Goal: Task Accomplishment & Management: Manage account settings

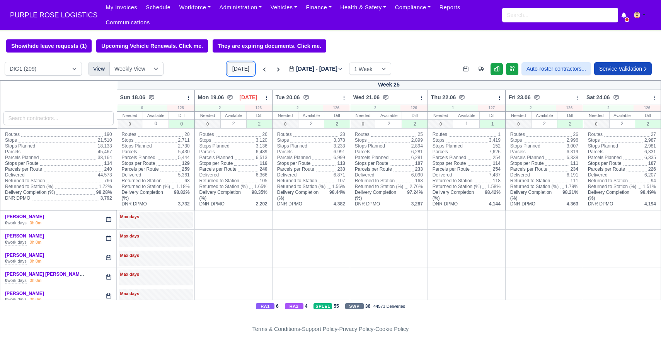
click at [229, 73] on button "[DATE]" at bounding box center [240, 68] width 27 height 13
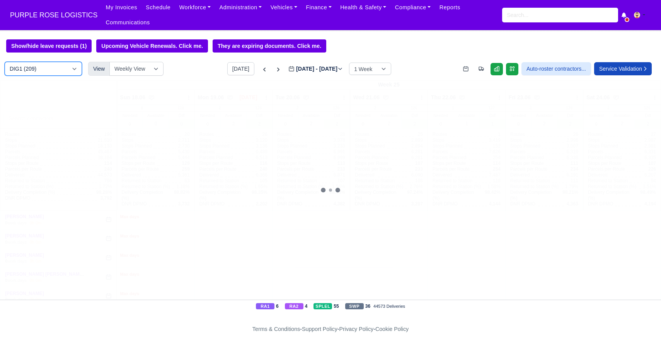
click at [61, 68] on select "DIG1 (209) DAK1 (1) GIMD (60)" at bounding box center [43, 69] width 77 height 14
type input "[DATE]"
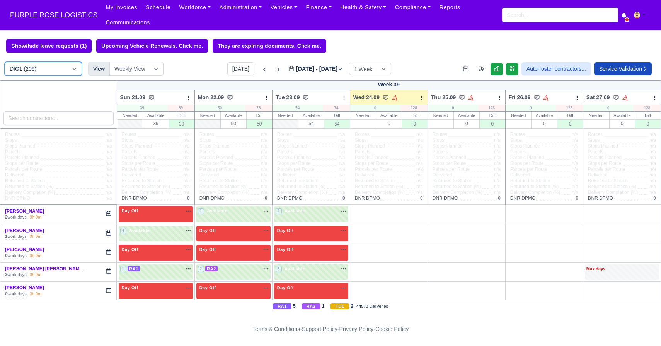
select select "5"
click at [5, 62] on select "DIG1 (209) DAK1 (1) GIMD (60)" at bounding box center [43, 69] width 77 height 14
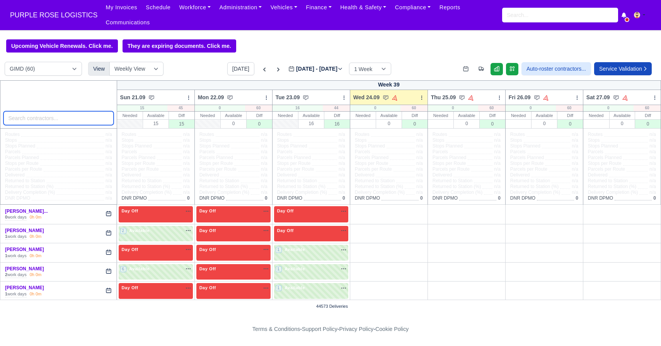
click at [48, 125] on input "search" at bounding box center [58, 118] width 110 height 14
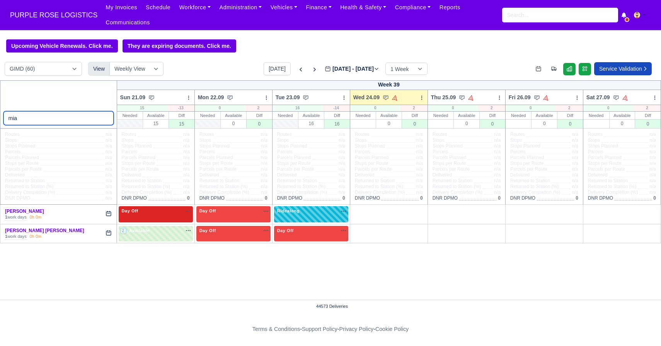
type input "mia"
click at [157, 217] on div "Day Off Available" at bounding box center [156, 214] width 74 height 16
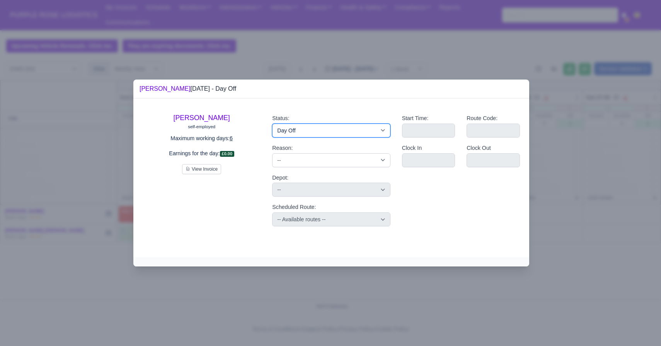
click at [316, 131] on select "Available Day Off Stand By Holiday Other Depot In Office OSM Ridealong Nursery …" at bounding box center [331, 131] width 118 height 14
select select "Available"
click at [272, 124] on select "Available Day Off Stand By Holiday Other Depot In Office OSM Ridealong Nursery …" at bounding box center [331, 131] width 118 height 14
select select
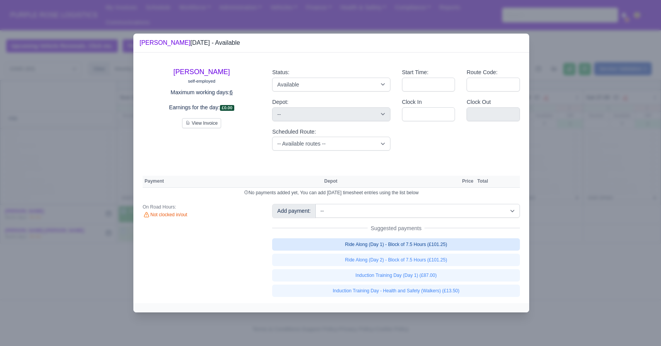
click at [424, 248] on link "Ride Along (Day 1) - Block of 7.5 Hours (£101.25)" at bounding box center [396, 244] width 248 height 12
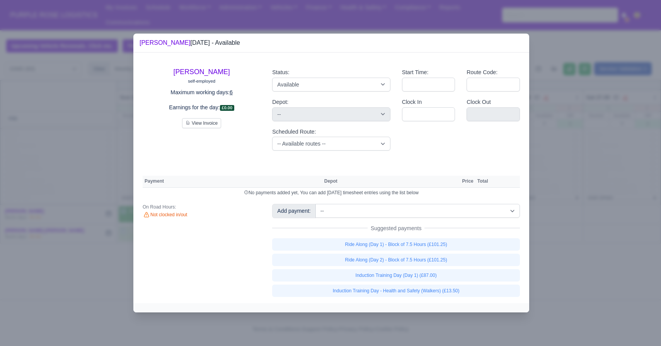
select select "5"
select select
select select "5"
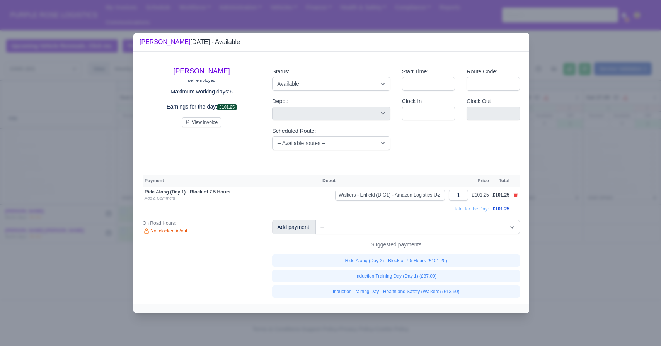
click at [561, 233] on div at bounding box center [330, 173] width 661 height 346
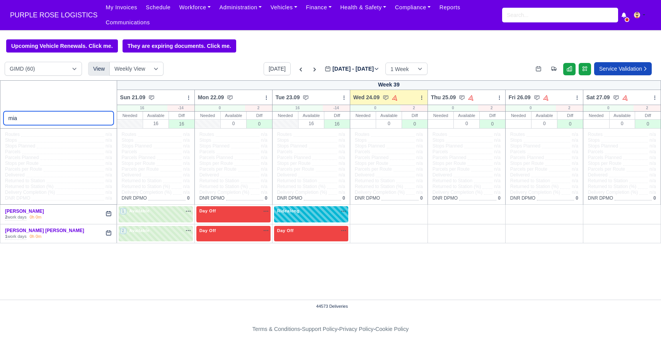
click at [107, 118] on input "mia" at bounding box center [58, 118] width 110 height 14
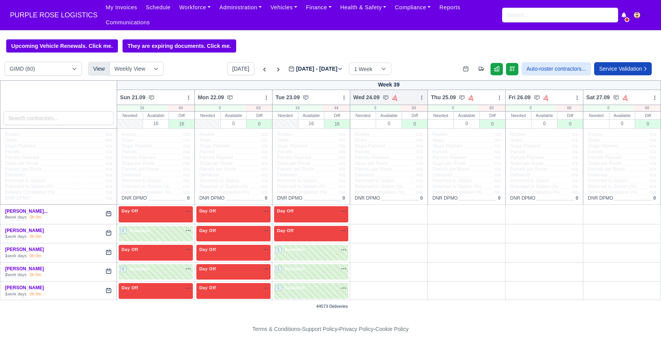
click at [421, 99] on icon at bounding box center [421, 97] width 5 height 5
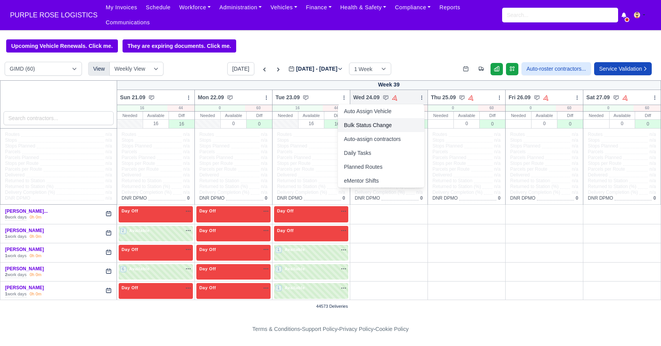
click at [392, 126] on link "Bulk Status Change" at bounding box center [381, 125] width 87 height 14
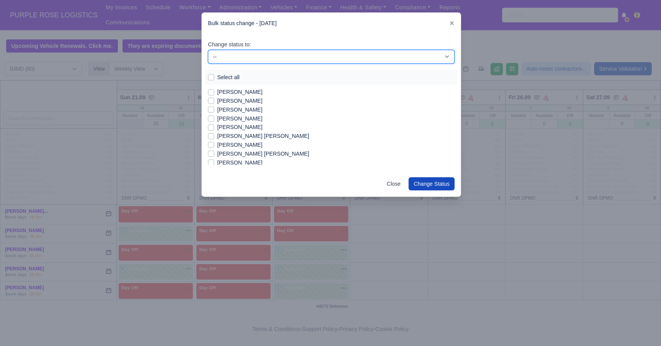
click at [240, 53] on select "-- Available Day Off Stand By Holiday In Office OSM Ridealong Nursery 1 Nursery…" at bounding box center [331, 57] width 247 height 14
select select "Day Off"
click at [208, 50] on select "-- Available Day Off Stand By Holiday In Office OSM Ridealong Nursery 1 Nursery…" at bounding box center [331, 57] width 247 height 14
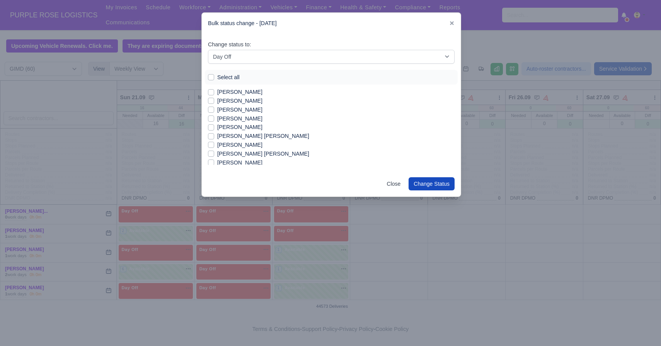
click at [217, 79] on label "Select all" at bounding box center [228, 77] width 22 height 9
click at [211, 79] on input "Select all" at bounding box center [211, 76] width 6 height 6
checkbox input "true"
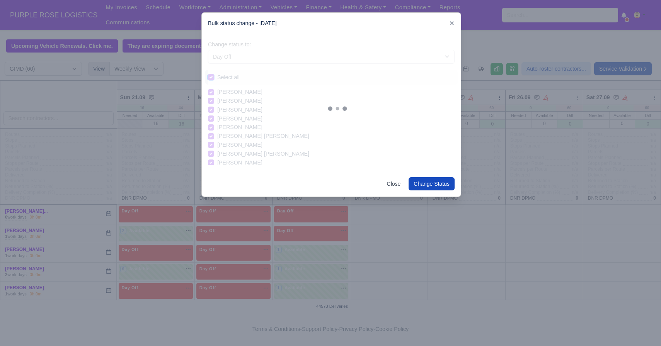
checkbox input "true"
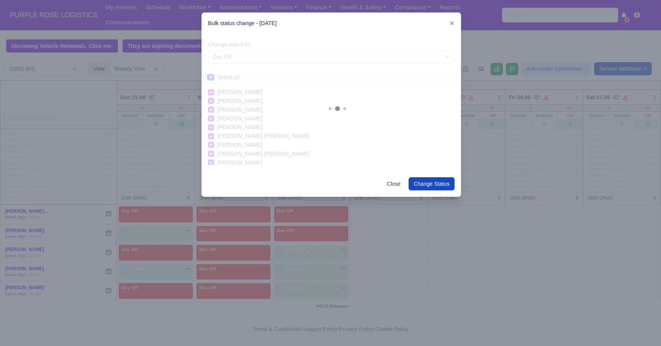
checkbox input "true"
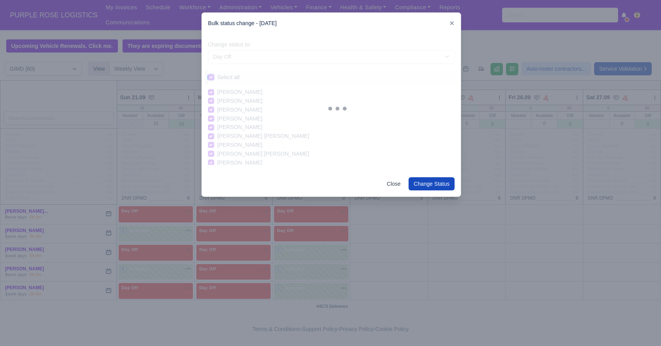
checkbox input "true"
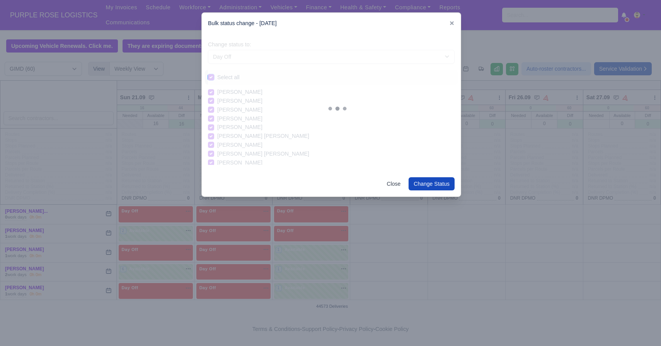
checkbox input "true"
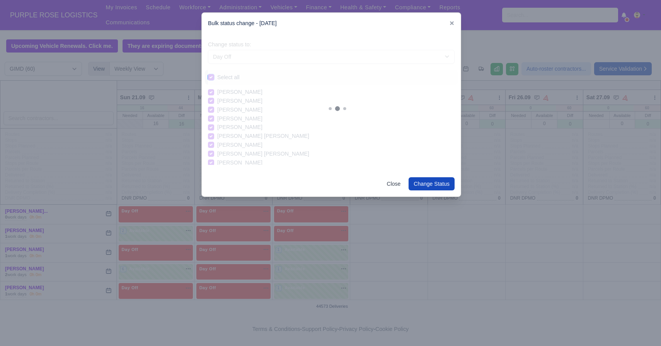
checkbox input "true"
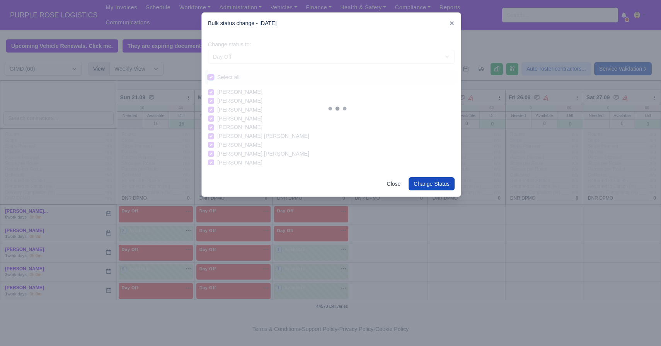
checkbox input "true"
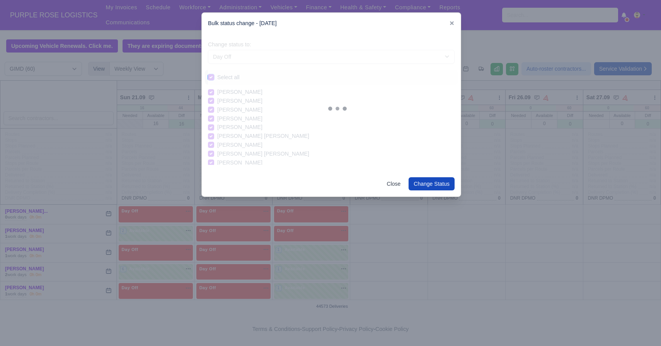
checkbox input "true"
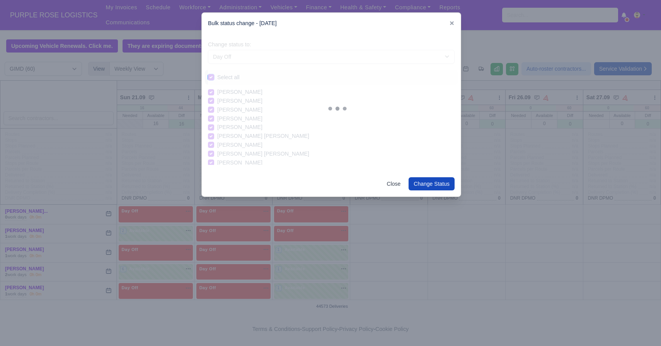
checkbox input "true"
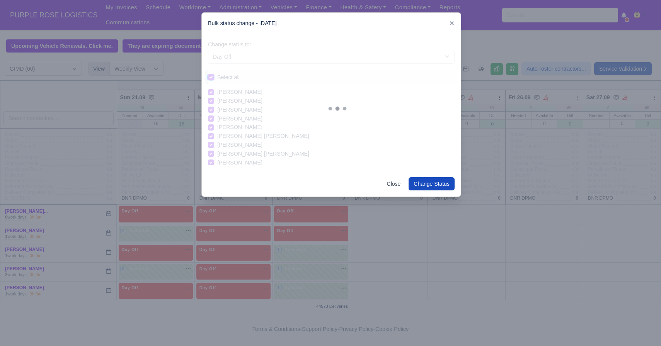
checkbox input "true"
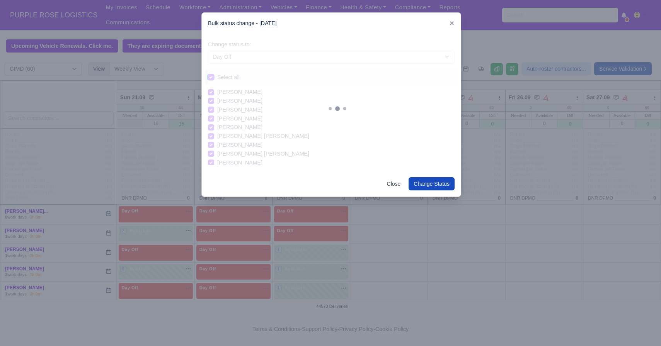
checkbox input "true"
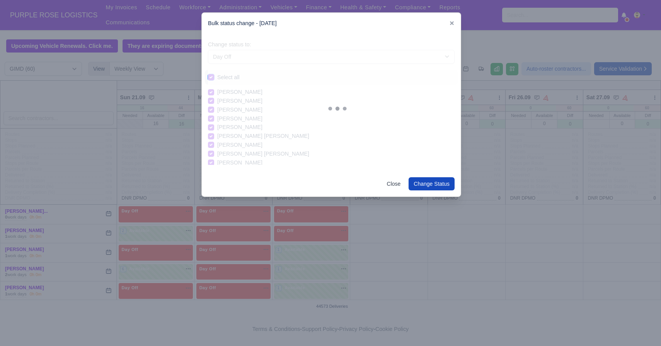
checkbox input "true"
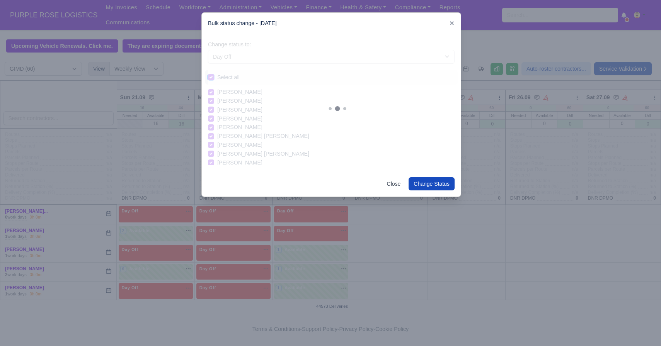
checkbox input "true"
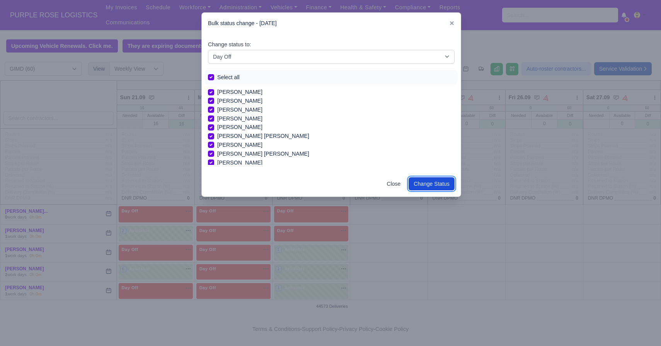
click at [425, 182] on button "Change Status" at bounding box center [432, 183] width 46 height 13
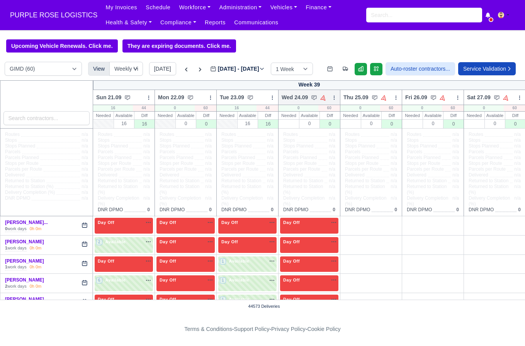
click at [334, 97] on icon at bounding box center [334, 97] width 0 height 3
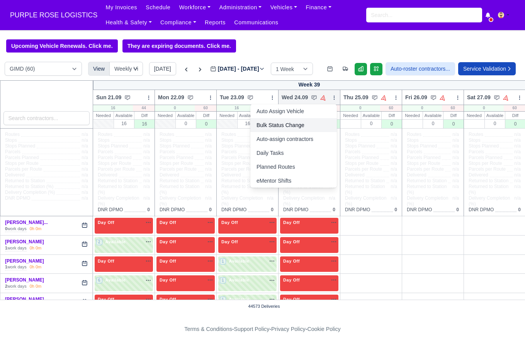
click at [297, 129] on link "Bulk Status Change" at bounding box center [293, 125] width 87 height 14
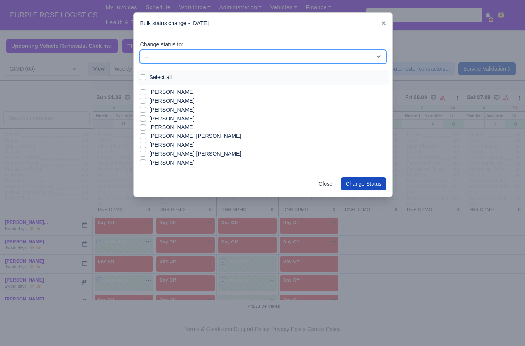
click at [198, 54] on select "-- Available Day Off Stand By Holiday In Office OSM Ridealong Nursery 1 Nursery…" at bounding box center [263, 57] width 247 height 14
select select "Available"
click at [140, 50] on select "-- Available Day Off Stand By Holiday In Office OSM Ridealong Nursery 1 Nursery…" at bounding box center [263, 57] width 247 height 14
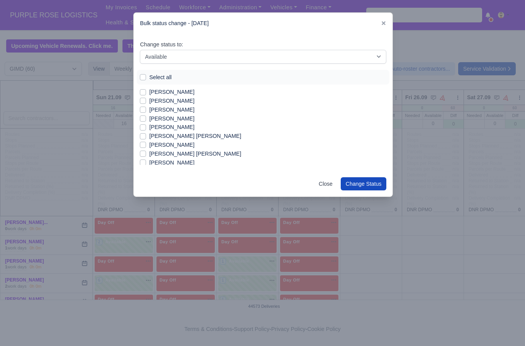
click at [163, 109] on label "[PERSON_NAME]" at bounding box center [171, 110] width 45 height 9
click at [146, 109] on input "[PERSON_NAME]" at bounding box center [143, 109] width 6 height 6
checkbox input "true"
click at [162, 118] on label "[PERSON_NAME]" at bounding box center [171, 118] width 45 height 9
click at [146, 118] on input "[PERSON_NAME]" at bounding box center [143, 117] width 6 height 6
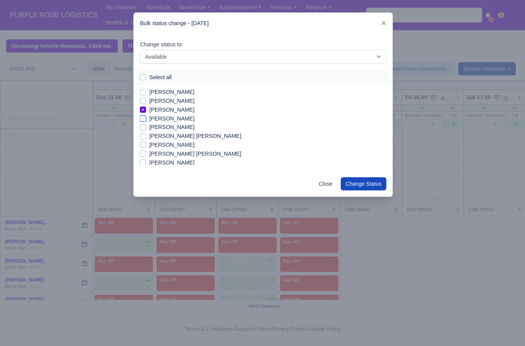
checkbox input "true"
click at [168, 136] on label "[PERSON_NAME] [PERSON_NAME]" at bounding box center [195, 136] width 92 height 9
click at [146, 136] on input "[PERSON_NAME] [PERSON_NAME]" at bounding box center [143, 135] width 6 height 6
checkbox input "true"
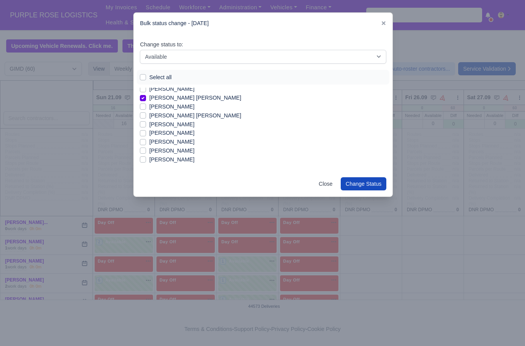
click at [172, 128] on label "[PERSON_NAME]" at bounding box center [171, 124] width 45 height 9
click at [146, 126] on input "[PERSON_NAME]" at bounding box center [143, 123] width 6 height 6
checkbox input "true"
click at [168, 133] on label "[PERSON_NAME]" at bounding box center [171, 133] width 45 height 9
click at [146, 133] on input "[PERSON_NAME]" at bounding box center [143, 132] width 6 height 6
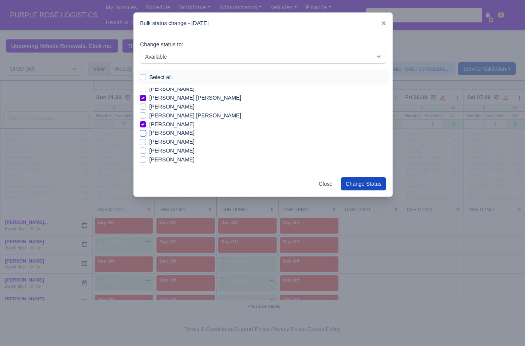
checkbox input "true"
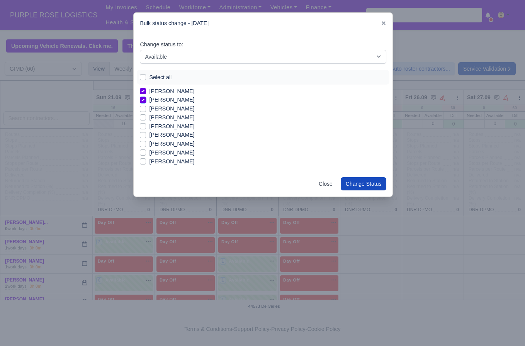
scroll to position [73, 0]
click at [160, 143] on label "[PERSON_NAME]" at bounding box center [171, 142] width 45 height 9
click at [146, 143] on input "[PERSON_NAME]" at bounding box center [143, 141] width 6 height 6
checkbox input "true"
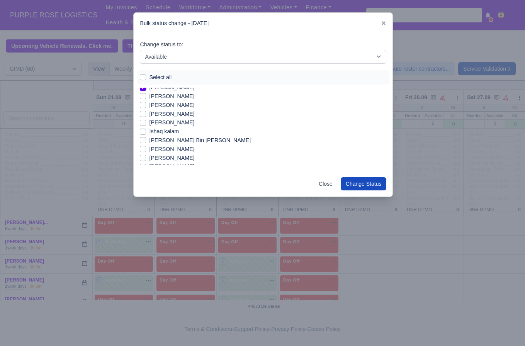
scroll to position [141, 0]
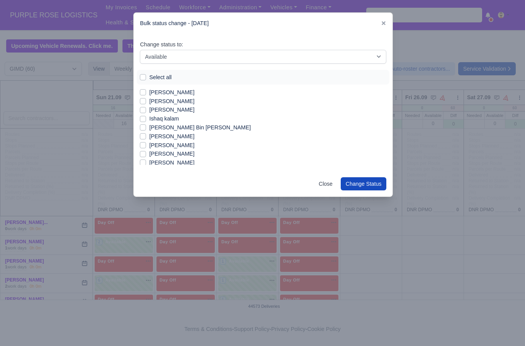
click at [172, 139] on label "[PERSON_NAME]" at bounding box center [171, 136] width 45 height 9
click at [146, 138] on input "[PERSON_NAME]" at bounding box center [143, 135] width 6 height 6
checkbox input "true"
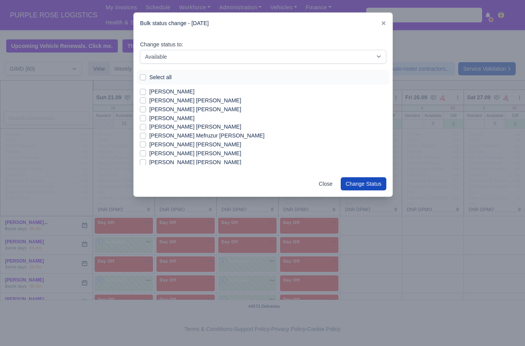
scroll to position [284, 0]
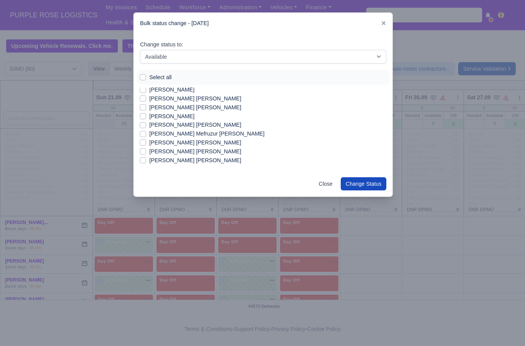
click at [183, 152] on label "[PERSON_NAME] [PERSON_NAME]" at bounding box center [195, 151] width 92 height 9
click at [146, 152] on input "[PERSON_NAME] [PERSON_NAME]" at bounding box center [143, 150] width 6 height 6
checkbox input "true"
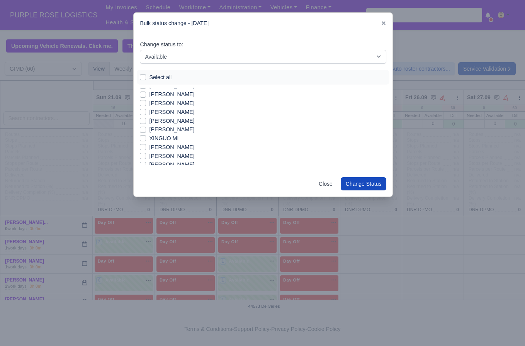
scroll to position [457, 0]
click at [162, 112] on label "[PERSON_NAME]" at bounding box center [171, 111] width 45 height 9
click at [146, 112] on input "[PERSON_NAME]" at bounding box center [143, 110] width 6 height 6
checkbox input "true"
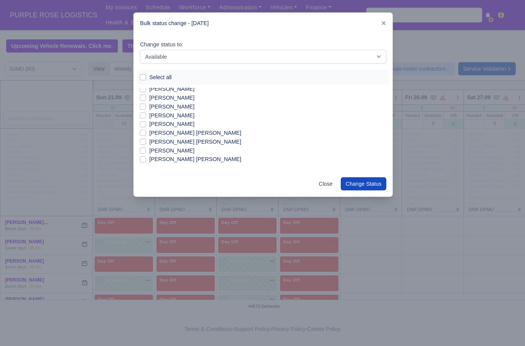
scroll to position [237, 0]
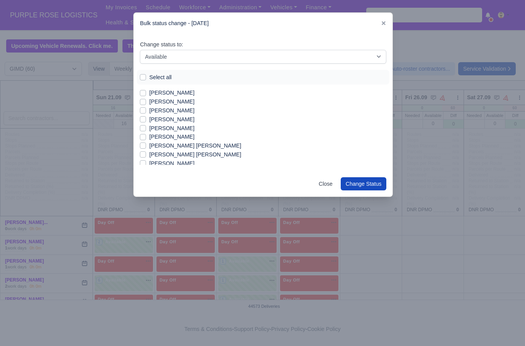
click at [167, 111] on label "[PERSON_NAME]" at bounding box center [171, 110] width 45 height 9
click at [146, 111] on input "[PERSON_NAME]" at bounding box center [143, 109] width 6 height 6
checkbox input "true"
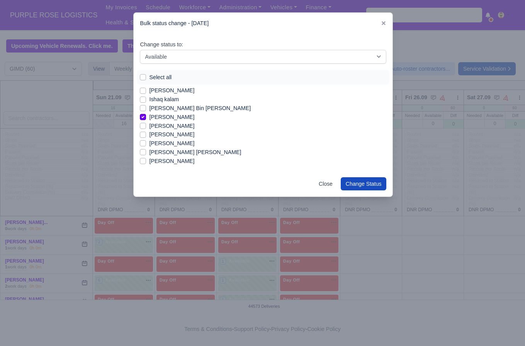
scroll to position [161, 0]
click at [160, 143] on label "[PERSON_NAME]" at bounding box center [171, 142] width 45 height 9
click at [146, 143] on input "[PERSON_NAME]" at bounding box center [143, 141] width 6 height 6
checkbox input "true"
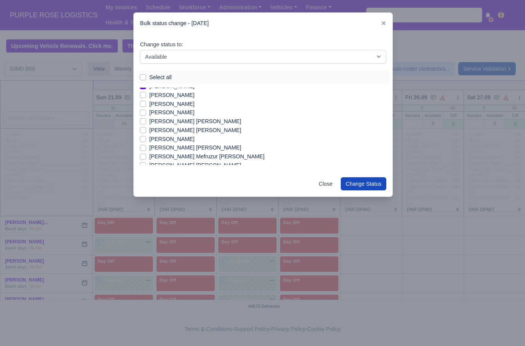
scroll to position [262, 0]
click at [189, 102] on label "[PERSON_NAME]" at bounding box center [171, 103] width 45 height 9
click at [146, 102] on input "[PERSON_NAME]" at bounding box center [143, 102] width 6 height 6
checkbox input "true"
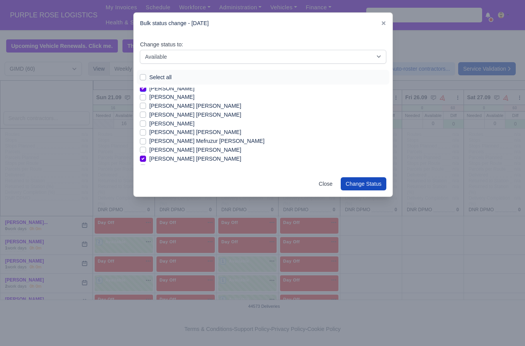
scroll to position [293, 0]
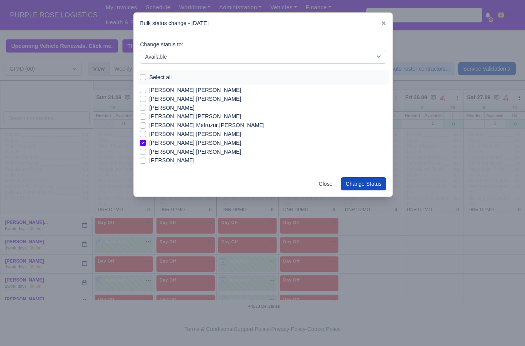
click at [195, 153] on label "[PERSON_NAME] [PERSON_NAME]" at bounding box center [195, 152] width 92 height 9
click at [146, 153] on input "[PERSON_NAME] [PERSON_NAME]" at bounding box center [143, 151] width 6 height 6
checkbox input "true"
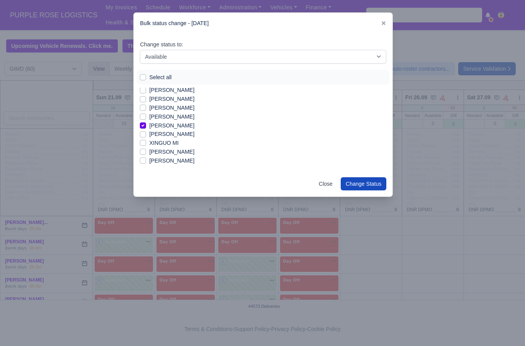
scroll to position [441, 0]
click at [170, 118] on label "[PERSON_NAME]" at bounding box center [171, 118] width 45 height 9
click at [146, 118] on input "[PERSON_NAME]" at bounding box center [143, 117] width 6 height 6
checkbox input "true"
click at [372, 183] on button "Change Status" at bounding box center [364, 183] width 46 height 13
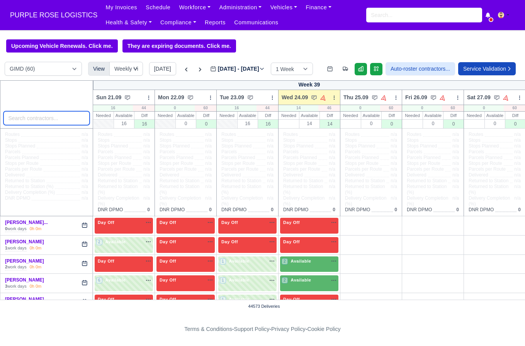
click at [71, 121] on input "search" at bounding box center [46, 118] width 87 height 14
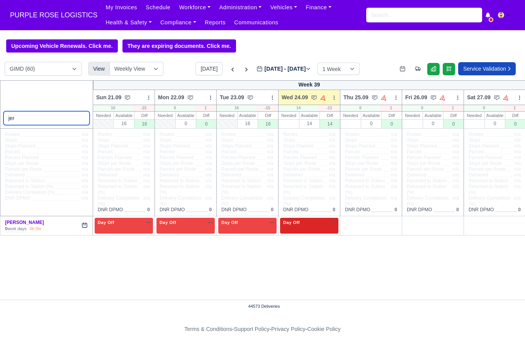
type input "jer"
click at [292, 225] on div "Day Off Available" at bounding box center [309, 226] width 58 height 16
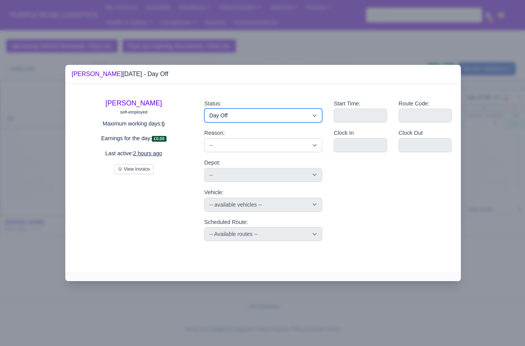
click at [244, 117] on select "Available Day Off Stand By Holiday Other Depot In Office OSM Ridealong Nursery …" at bounding box center [263, 116] width 118 height 14
select select "Ridealong"
click at [204, 109] on select "Available Day Off Stand By Holiday Other Depot In Office OSM Ridealong Nursery …" at bounding box center [263, 116] width 118 height 14
select select
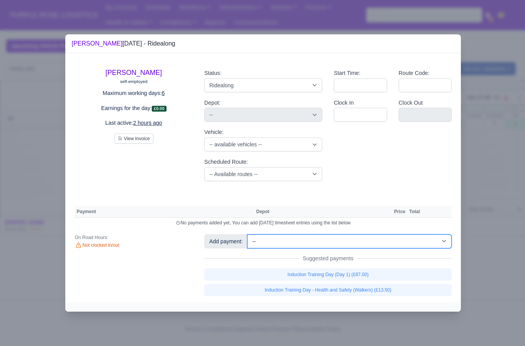
click at [316, 243] on select "-- Additional Hour Support (£14.50) Additional Hour Support (Walkers) (£13.50) …" at bounding box center [349, 242] width 204 height 14
click at [249, 235] on select "-- Additional Hour Support (£14.50) Additional Hour Support (Walkers) (£13.50) …" at bounding box center [349, 242] width 204 height 14
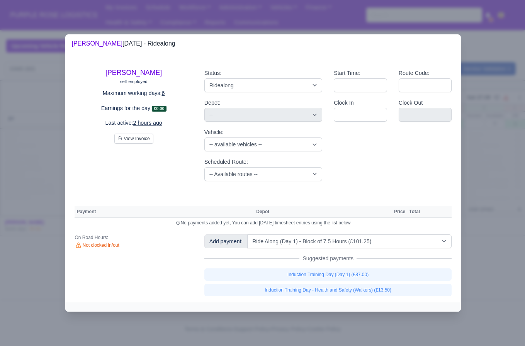
select select "5"
select select
click at [499, 223] on div at bounding box center [262, 173] width 525 height 346
select select "5"
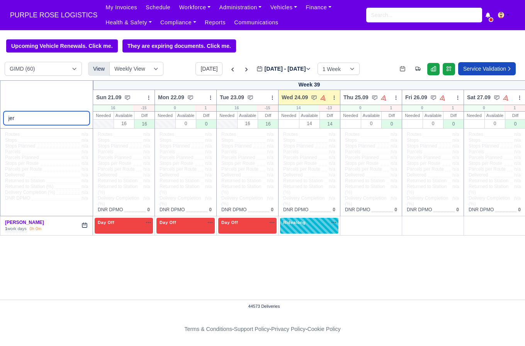
click at [37, 125] on input "jer" at bounding box center [46, 118] width 87 height 14
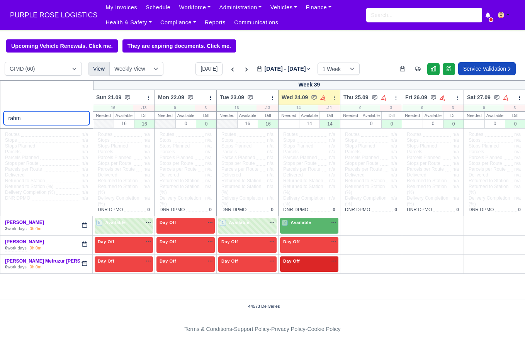
type input "rahm"
click at [313, 273] on div "Day Off Available" at bounding box center [309, 265] width 58 height 16
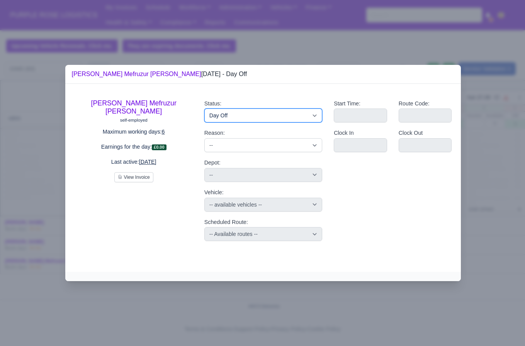
click at [237, 114] on select "Available Day Off Stand By Holiday Other Depot In Office OSM Ridealong Nursery …" at bounding box center [263, 116] width 118 height 14
select select "Ridealong"
click at [204, 109] on select "Available Day Off Stand By Holiday Other Depot In Office OSM Ridealong Nursery …" at bounding box center [263, 116] width 118 height 14
select select
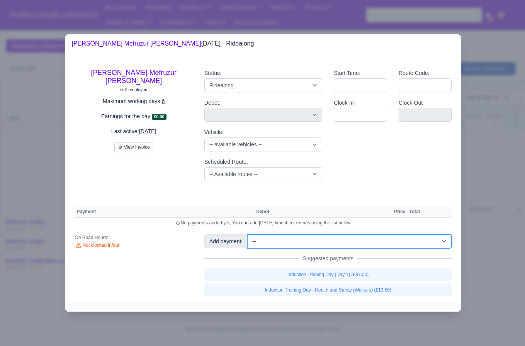
click at [298, 243] on select "-- Additional Hour Support (£14.50) Additional Hour Support (Walkers) (£13.50) …" at bounding box center [349, 242] width 204 height 14
click at [249, 235] on select "-- Additional Hour Support (£14.50) Additional Hour Support (Walkers) (£13.50) …" at bounding box center [349, 242] width 204 height 14
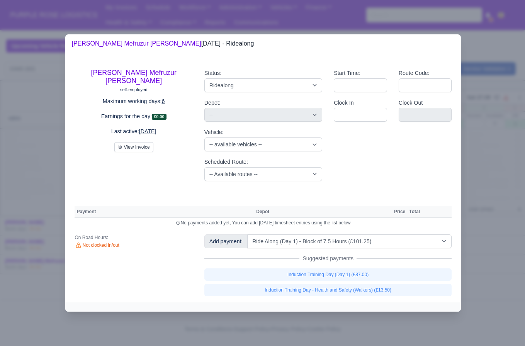
select select "5"
select select
select select "5"
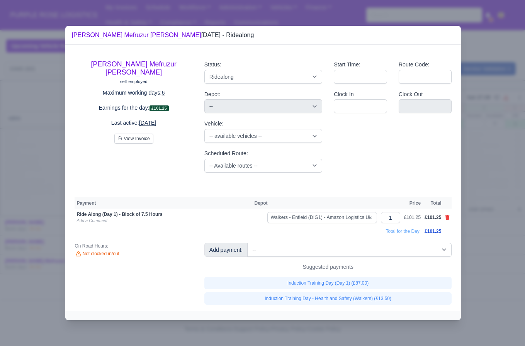
click at [480, 254] on div at bounding box center [262, 173] width 525 height 346
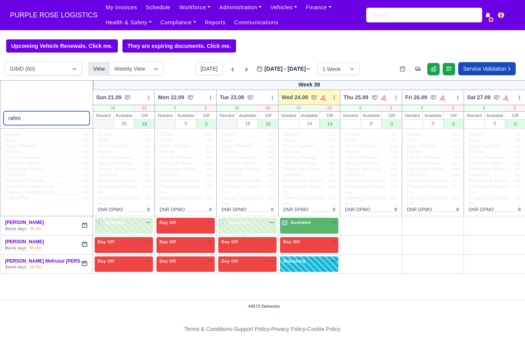
click at [46, 117] on input "rahm" at bounding box center [46, 118] width 87 height 14
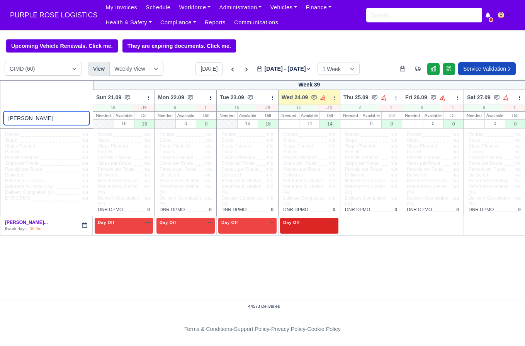
type input "[PERSON_NAME]"
click at [315, 226] on div "Day Off Available" at bounding box center [309, 223] width 55 height 7
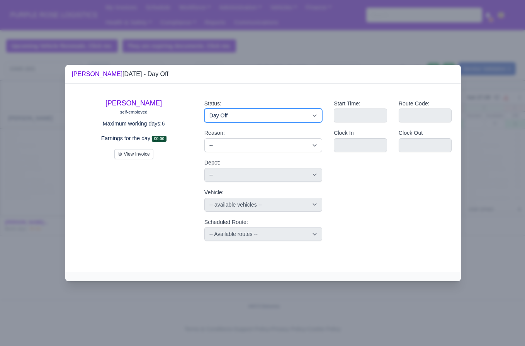
click at [238, 116] on select "Available Day Off Stand By Holiday Other Depot In Office OSM Ridealong Nursery …" at bounding box center [263, 116] width 118 height 14
select select "Ridealong"
click at [204, 109] on select "Available Day Off Stand By Holiday Other Depot In Office OSM Ridealong Nursery …" at bounding box center [263, 116] width 118 height 14
select select
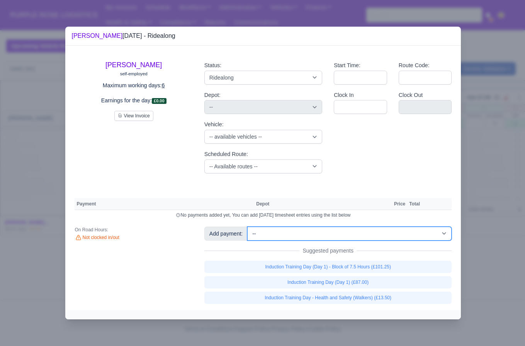
click at [335, 234] on select "-- Additional Hour Support (£14.50) Additional Hour Support (Walkers) (£13.50) …" at bounding box center [349, 234] width 204 height 14
click at [249, 227] on select "-- Additional Hour Support (£14.50) Additional Hour Support (Walkers) (£13.50) …" at bounding box center [349, 234] width 204 height 14
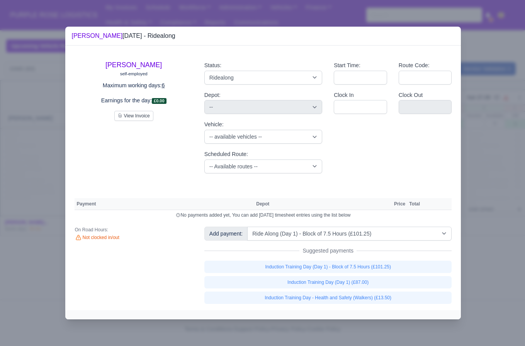
select select "5"
select select
select select "5"
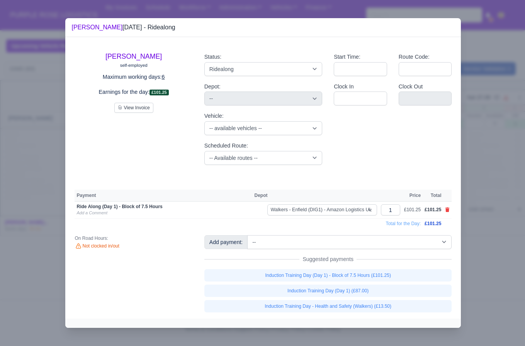
click at [473, 250] on div at bounding box center [262, 173] width 525 height 346
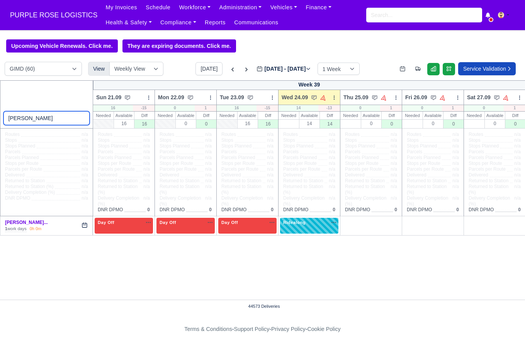
click at [46, 118] on input "[PERSON_NAME]" at bounding box center [46, 118] width 87 height 14
type input "mas"
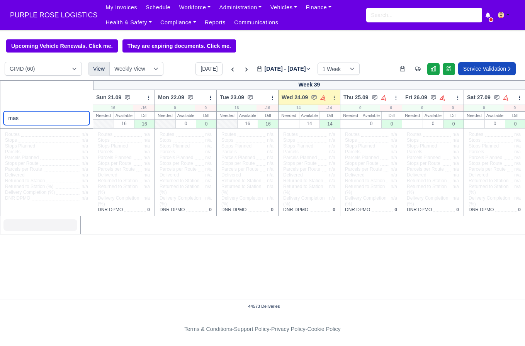
click at [82, 121] on input "mas" at bounding box center [46, 118] width 87 height 14
click at [80, 119] on input "mas" at bounding box center [46, 118] width 87 height 14
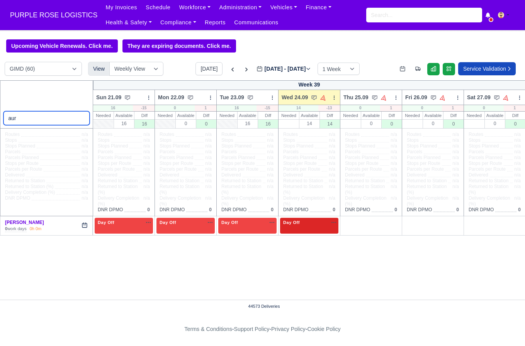
type input "aur"
click at [314, 233] on div "Day Off Available" at bounding box center [309, 226] width 58 height 16
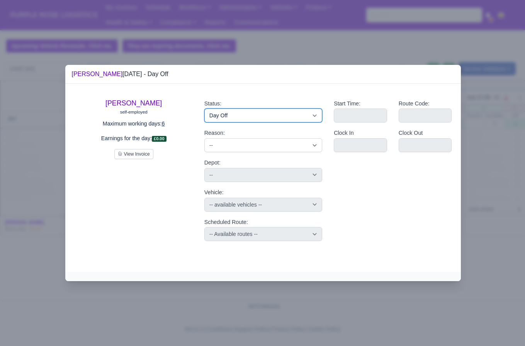
click at [254, 117] on select "Available Day Off Stand By Holiday Other Depot In Office OSM Ridealong Nursery …" at bounding box center [263, 116] width 118 height 14
select select "Ridealong"
click at [204, 109] on select "Available Day Off Stand By Holiday Other Depot In Office OSM Ridealong Nursery …" at bounding box center [263, 116] width 118 height 14
select select
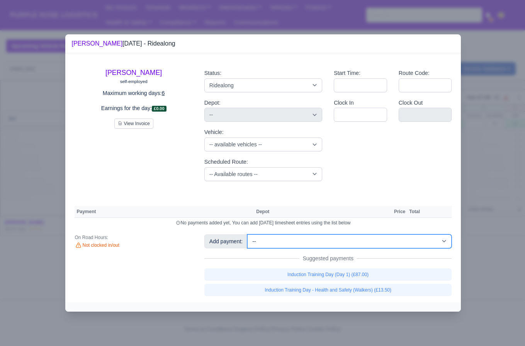
click at [312, 246] on select "-- Additional Hour Support (£14.50) Additional Hour Support (Walkers) (£13.50) …" at bounding box center [349, 242] width 204 height 14
click at [249, 235] on select "-- Additional Hour Support (£14.50) Additional Hour Support (Walkers) (£13.50) …" at bounding box center [349, 242] width 204 height 14
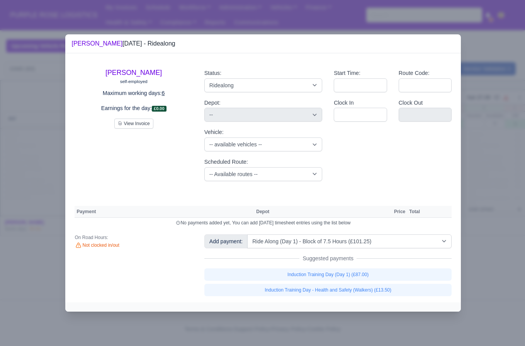
select select "5"
select select
select select "5"
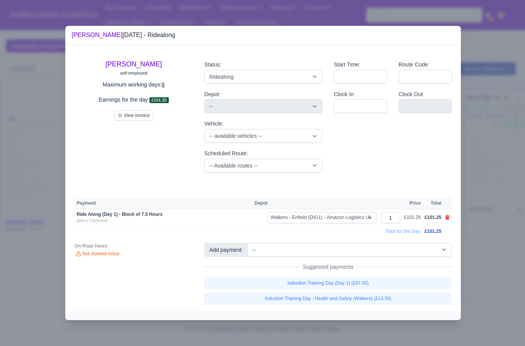
click at [51, 100] on div at bounding box center [262, 173] width 525 height 346
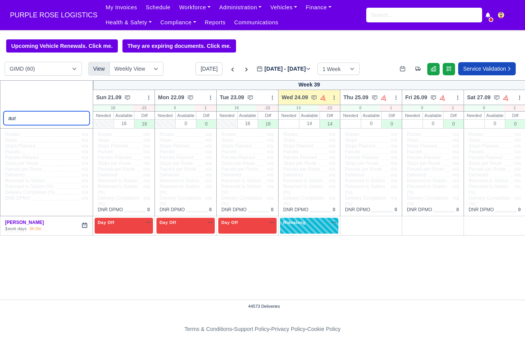
click at [34, 114] on input "aur" at bounding box center [46, 118] width 87 height 14
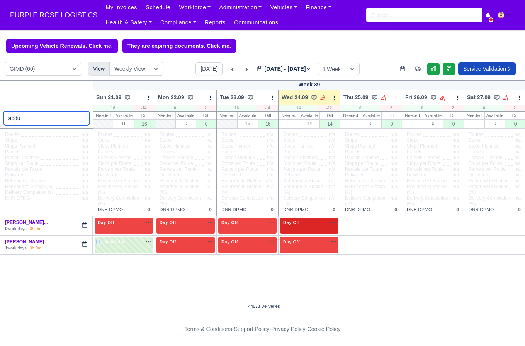
type input "abdu"
click at [307, 226] on div "Day Off Available" at bounding box center [309, 223] width 55 height 7
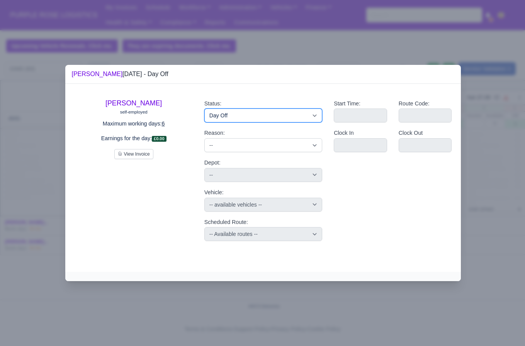
click at [254, 120] on select "Available Day Off Stand By Holiday Other Depot In Office OSM Ridealong Nursery …" at bounding box center [263, 116] width 118 height 14
select select "Ridealong"
click at [204, 109] on select "Available Day Off Stand By Holiday Other Depot In Office OSM Ridealong Nursery …" at bounding box center [263, 116] width 118 height 14
select select
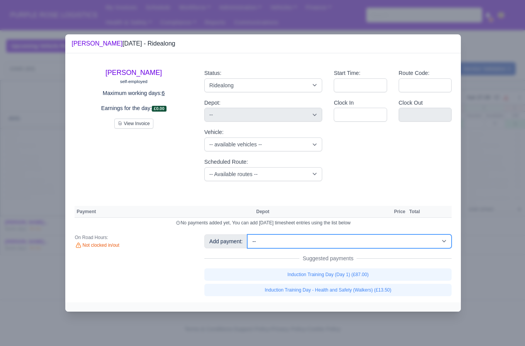
click at [271, 247] on select "-- Additional Hour Support (£14.50) Additional Hour Support (Walkers) (£13.50) …" at bounding box center [349, 242] width 204 height 14
click at [249, 235] on select "-- Additional Hour Support (£14.50) Additional Hour Support (Walkers) (£13.50) …" at bounding box center [349, 242] width 204 height 14
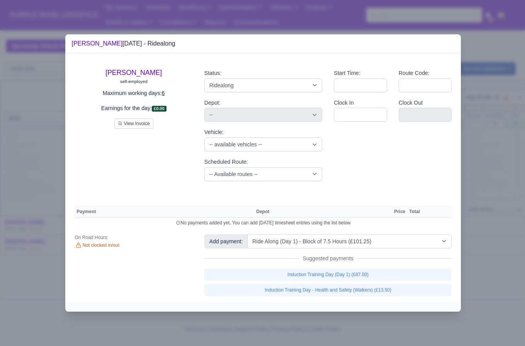
select select "5"
select select
click at [496, 262] on div at bounding box center [262, 173] width 525 height 346
select select "5"
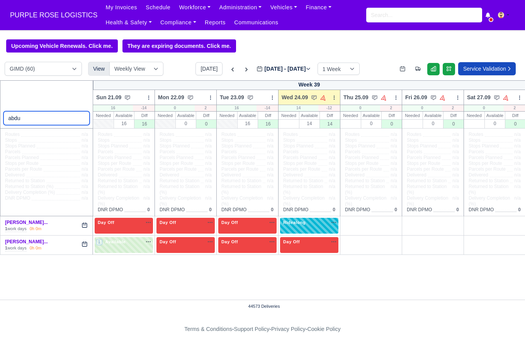
click at [83, 119] on input "abdu" at bounding box center [46, 118] width 87 height 14
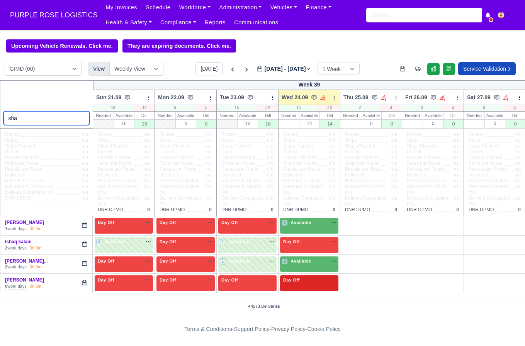
type input "sha"
click at [319, 284] on div "Day Off Available" at bounding box center [309, 280] width 55 height 7
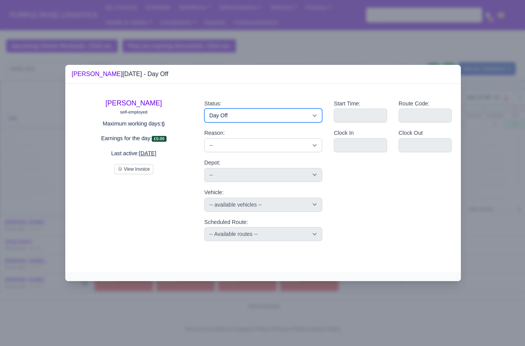
click at [249, 113] on select "Available Day Off Stand By Holiday Other Depot In Office OSM Ridealong Nursery …" at bounding box center [263, 116] width 118 height 14
select select "Ridealong"
click at [204, 109] on select "Available Day Off Stand By Holiday Other Depot In Office OSM Ridealong Nursery …" at bounding box center [263, 116] width 118 height 14
select select
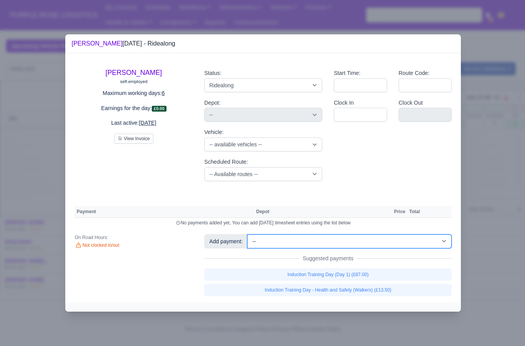
click at [290, 241] on select "-- Additional Hour Support (£14.50) Additional Hour Support (Walkers) (£13.50) …" at bounding box center [349, 242] width 204 height 14
click at [249, 235] on select "-- Additional Hour Support (£14.50) Additional Hour Support (Walkers) (£13.50) …" at bounding box center [349, 242] width 204 height 14
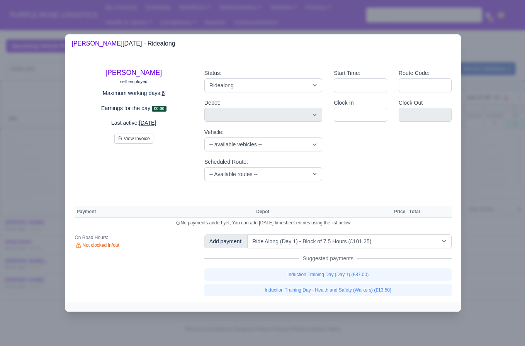
select select "5"
select select
click at [474, 245] on div at bounding box center [262, 173] width 525 height 346
select select "5"
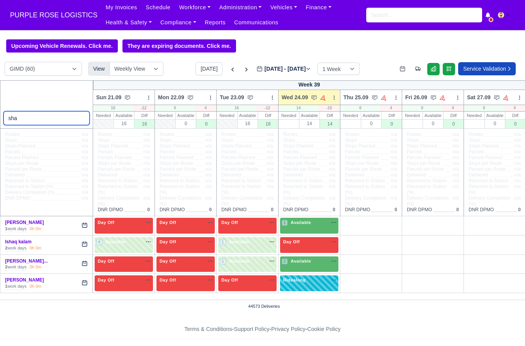
click at [29, 116] on input "sha" at bounding box center [46, 118] width 87 height 14
type input "jo"
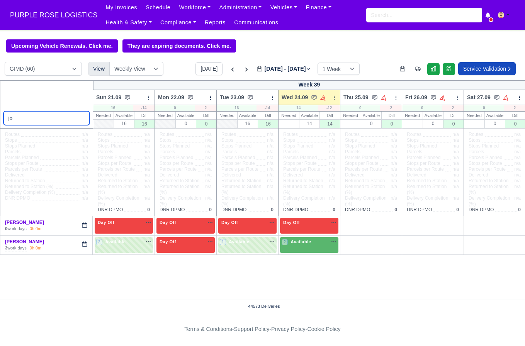
click at [82, 120] on input "jo" at bounding box center [46, 118] width 87 height 14
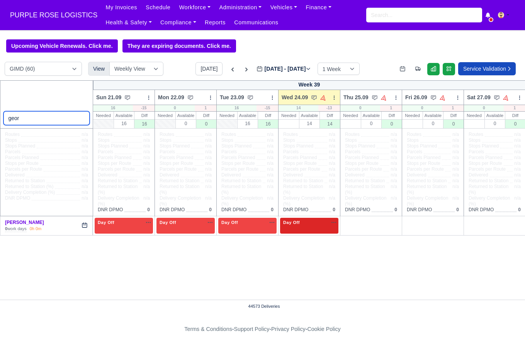
type input "geor"
click at [308, 234] on div "Day Off Available" at bounding box center [309, 226] width 58 height 16
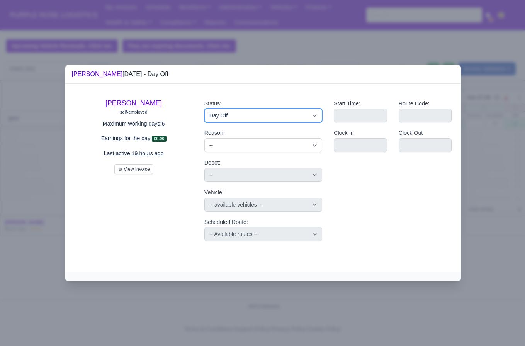
click at [228, 118] on select "Available Day Off Stand By Holiday Other Depot In Office OSM Ridealong Nursery …" at bounding box center [263, 116] width 118 height 14
select select "Ridealong"
click at [204, 109] on select "Available Day Off Stand By Holiday Other Depot In Office OSM Ridealong Nursery …" at bounding box center [263, 116] width 118 height 14
select select
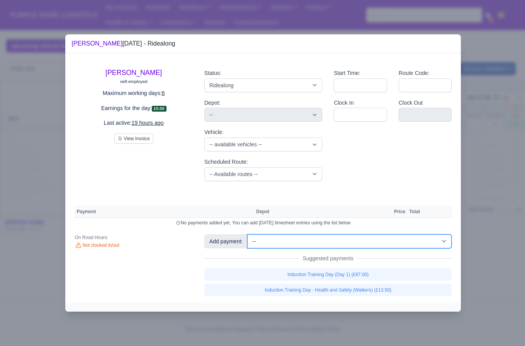
click at [309, 243] on select "-- Additional Hour Support (£14.50) Additional Hour Support (Walkers) (£13.50) …" at bounding box center [349, 242] width 204 height 14
click at [249, 235] on select "-- Additional Hour Support (£14.50) Additional Hour Support (Walkers) (£13.50) …" at bounding box center [349, 242] width 204 height 14
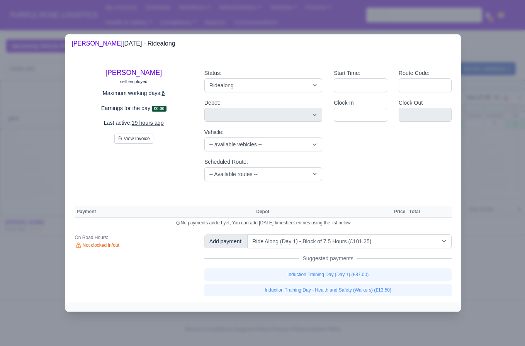
select select "5"
select select
select select "5"
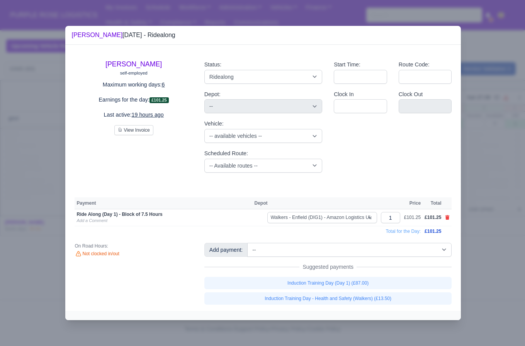
click at [475, 239] on div at bounding box center [262, 173] width 525 height 346
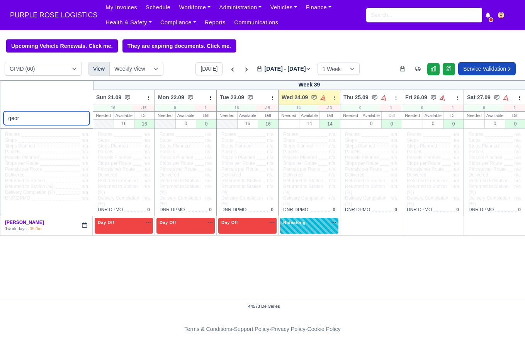
click at [82, 119] on input "geor" at bounding box center [46, 118] width 87 height 14
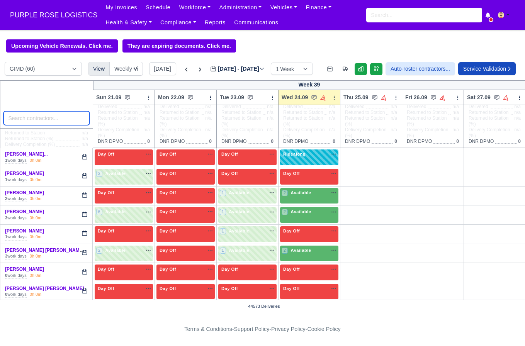
scroll to position [71, 0]
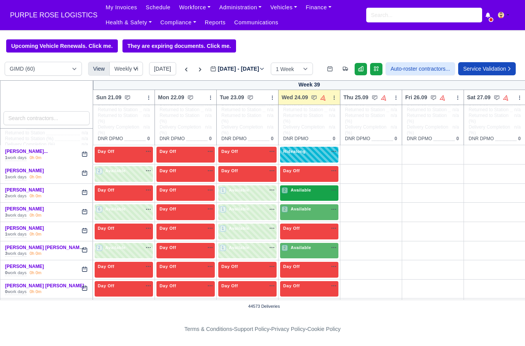
click at [307, 195] on div "2 Available na" at bounding box center [309, 191] width 55 height 8
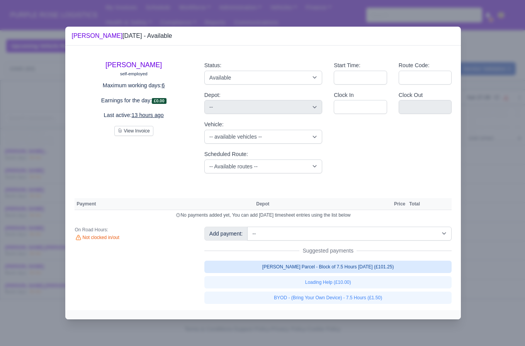
click at [323, 271] on link "[PERSON_NAME] Parcel - Block of 7.5 Hours [DATE] (£101.25)" at bounding box center [328, 267] width 248 height 12
select select "5"
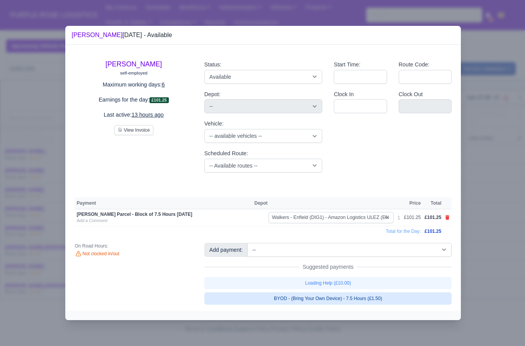
click at [336, 294] on link "BYOD - (Bring Your Own Device) - 7.5 Hours (£1.50)" at bounding box center [328, 299] width 248 height 12
select select "5"
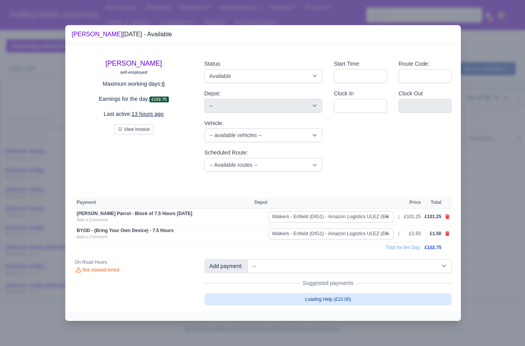
click at [334, 299] on link "Loading Help (£10.00)" at bounding box center [328, 299] width 248 height 12
select select "5"
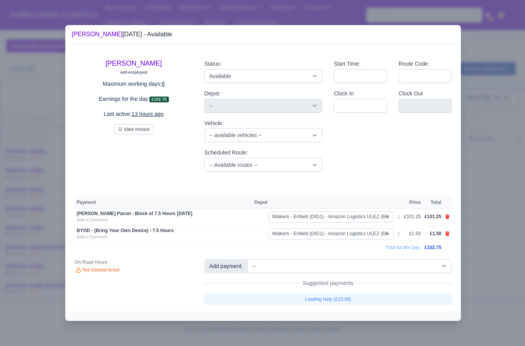
select select "5"
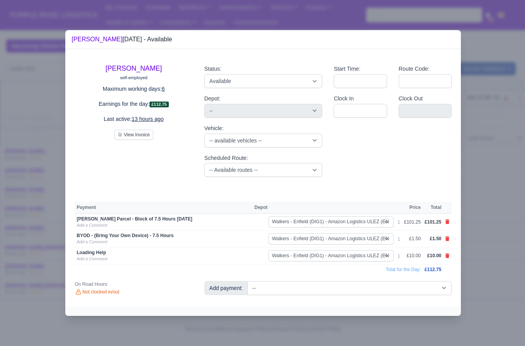
click at [490, 268] on div at bounding box center [262, 173] width 525 height 346
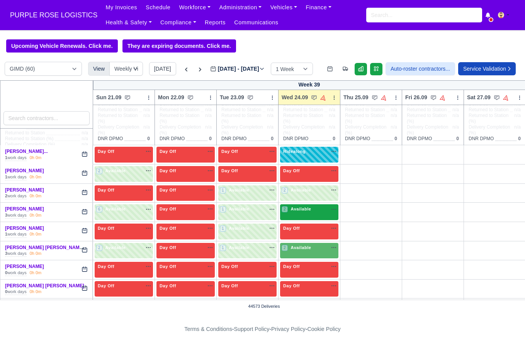
click at [303, 212] on span "Available" at bounding box center [302, 208] width 24 height 5
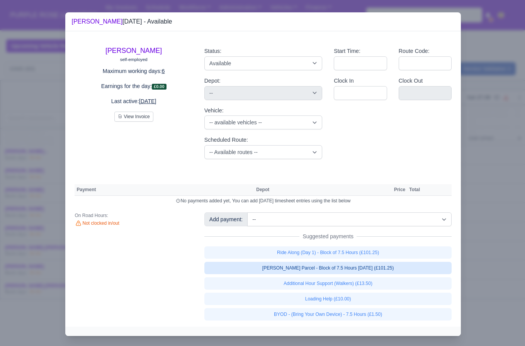
click at [341, 268] on link "[PERSON_NAME] Parcel - Block of 7.5 Hours [DATE] (£101.25)" at bounding box center [328, 268] width 248 height 12
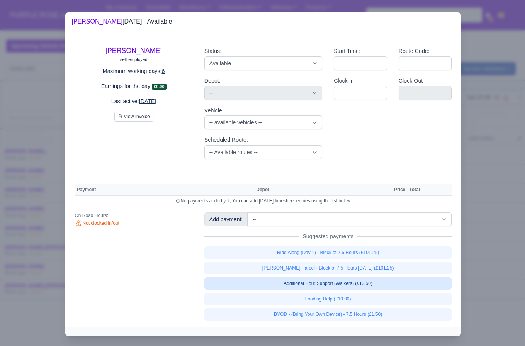
select select "5"
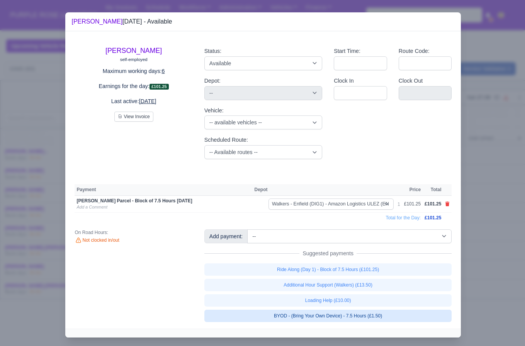
click at [341, 316] on link "BYOD - (Bring Your Own Device) - 7.5 Hours (£1.50)" at bounding box center [328, 316] width 248 height 12
select select "5"
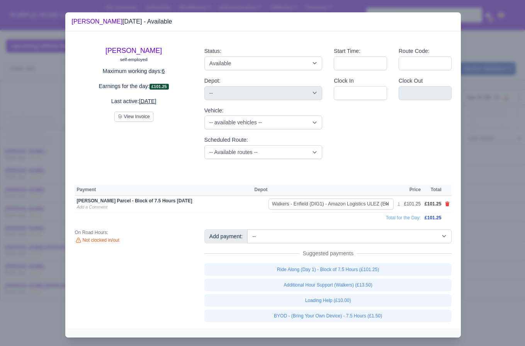
select select "5"
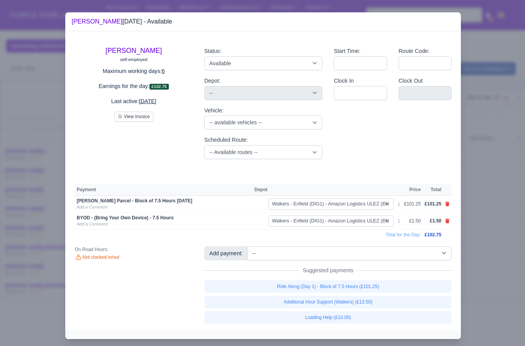
click at [472, 250] on div at bounding box center [262, 173] width 525 height 346
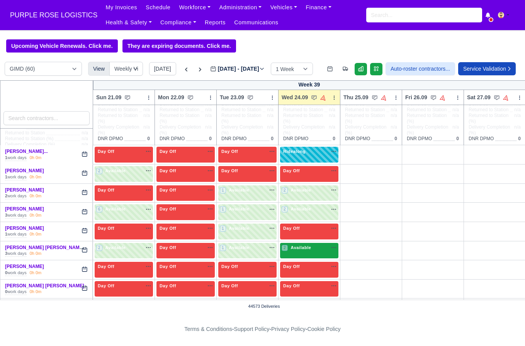
click at [295, 259] on div "2 Available" at bounding box center [309, 251] width 58 height 16
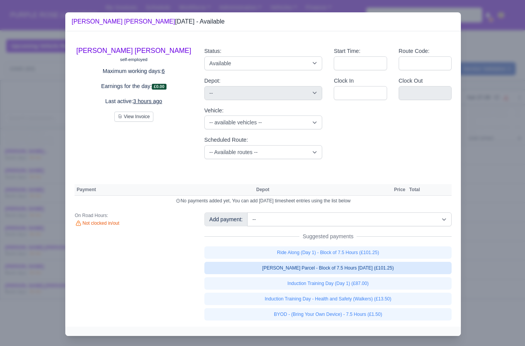
click at [346, 271] on link "[PERSON_NAME] Parcel - Block of 7.5 Hours [DATE] (£101.25)" at bounding box center [328, 268] width 248 height 12
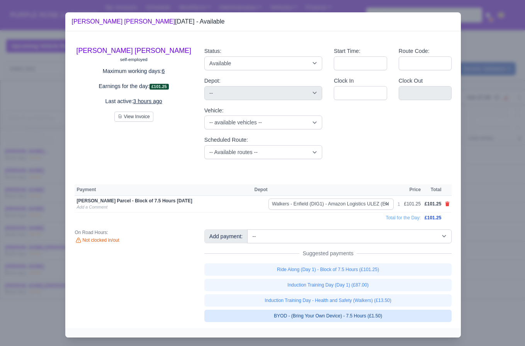
click at [344, 319] on link "BYOD - (Bring Your Own Device) - 7.5 Hours (£1.50)" at bounding box center [328, 316] width 248 height 12
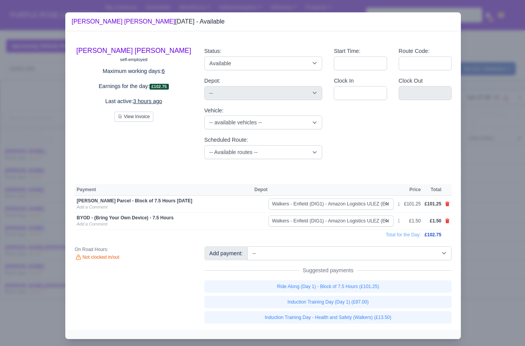
click at [489, 267] on div at bounding box center [262, 173] width 525 height 346
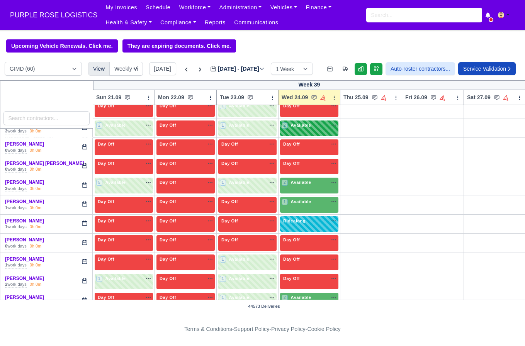
scroll to position [199, 0]
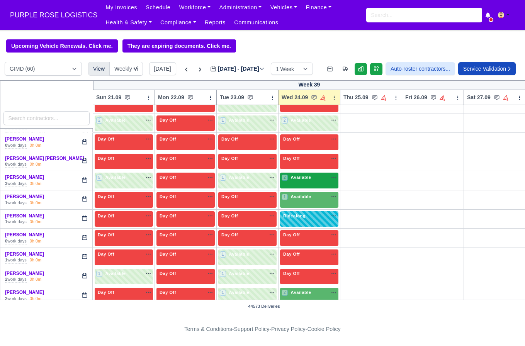
click at [294, 180] on span "Available" at bounding box center [302, 177] width 24 height 5
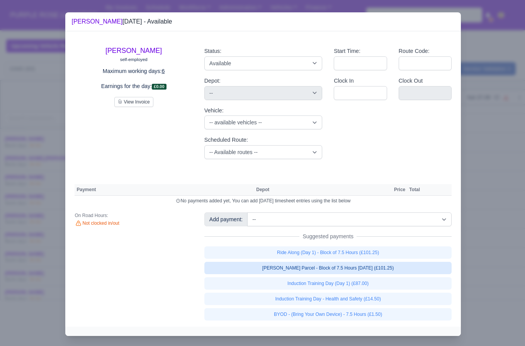
click at [359, 266] on link "[PERSON_NAME] Parcel - Block of 7.5 Hours [DATE] (£101.25)" at bounding box center [328, 268] width 248 height 12
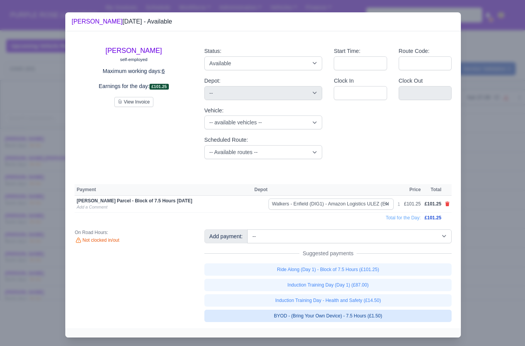
click at [343, 312] on link "BYOD - (Bring Your Own Device) - 7.5 Hours (£1.50)" at bounding box center [328, 316] width 248 height 12
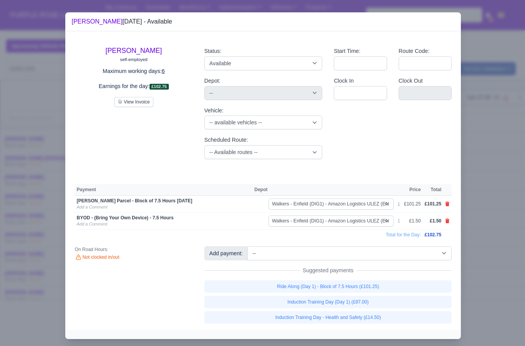
click at [489, 249] on div at bounding box center [262, 173] width 525 height 346
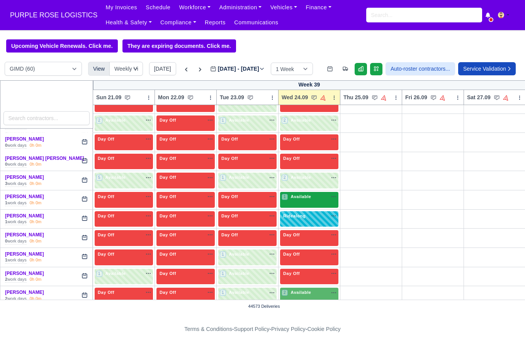
click at [313, 208] on div "1 Available" at bounding box center [309, 200] width 58 height 16
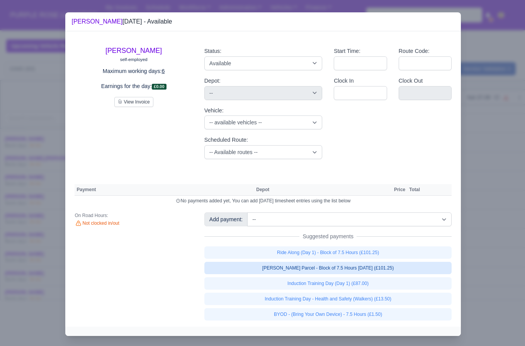
click at [361, 266] on link "[PERSON_NAME] Parcel - Block of 7.5 Hours [DATE] (£101.25)" at bounding box center [328, 268] width 248 height 12
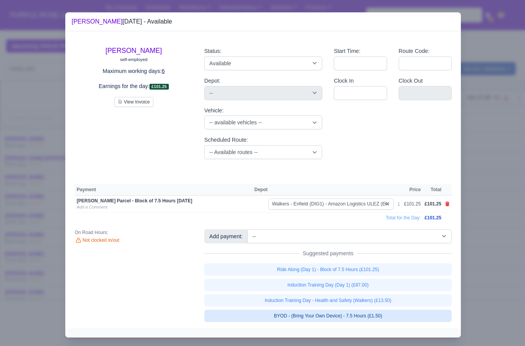
click at [339, 319] on link "BYOD - (Bring Your Own Device) - 7.5 Hours (£1.50)" at bounding box center [328, 316] width 248 height 12
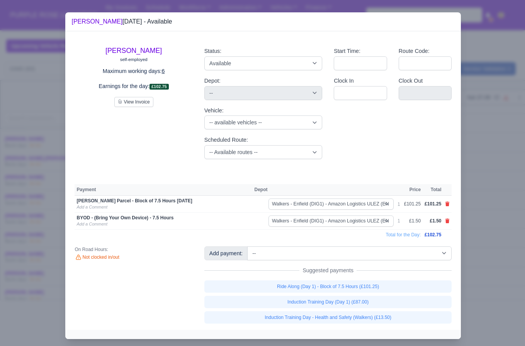
click at [479, 240] on div at bounding box center [262, 173] width 525 height 346
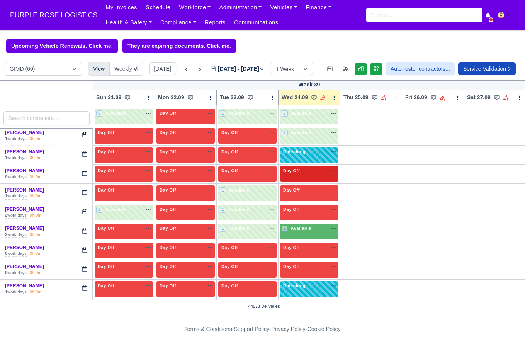
scroll to position [266, 0]
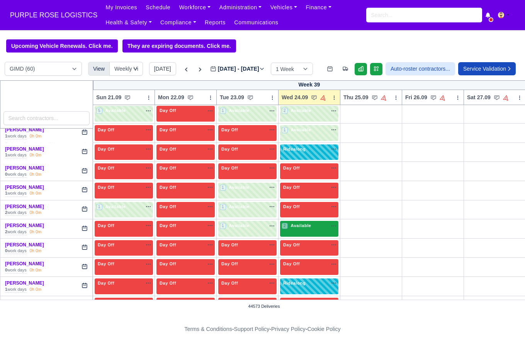
click at [312, 237] on div "2 Available" at bounding box center [309, 229] width 58 height 16
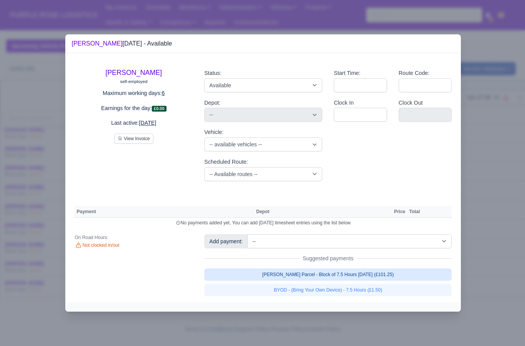
click at [339, 274] on link "[PERSON_NAME] Parcel - Block of 7.5 Hours [DATE] (£101.25)" at bounding box center [328, 275] width 248 height 12
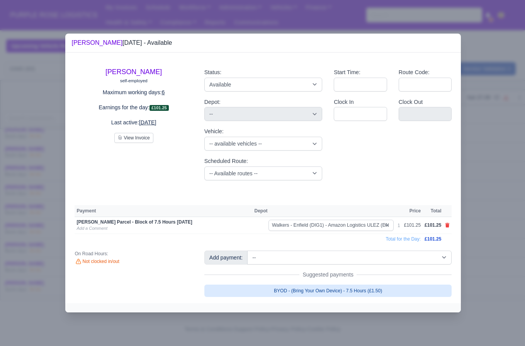
click at [334, 287] on link "BYOD - (Bring Your Own Device) - 7.5 Hours (£1.50)" at bounding box center [328, 291] width 248 height 12
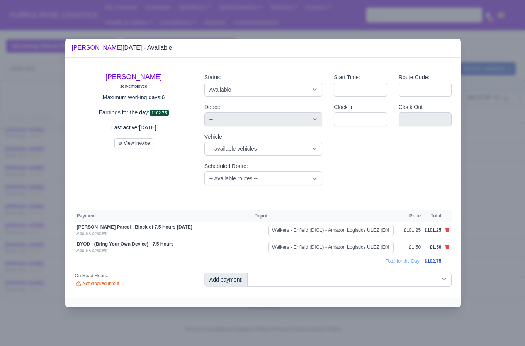
click at [487, 261] on div at bounding box center [262, 173] width 525 height 346
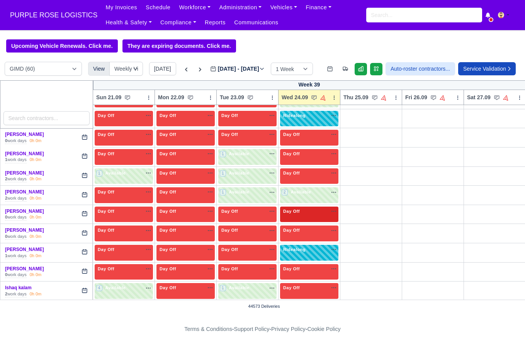
scroll to position [344, 0]
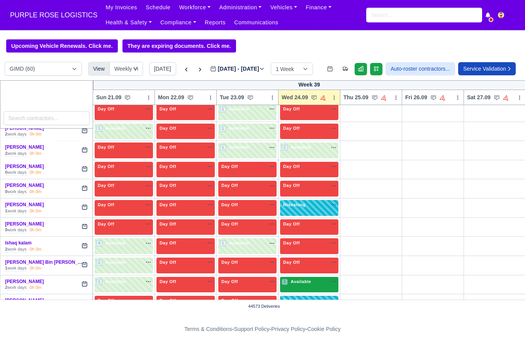
click at [302, 284] on span "Available" at bounding box center [302, 281] width 24 height 5
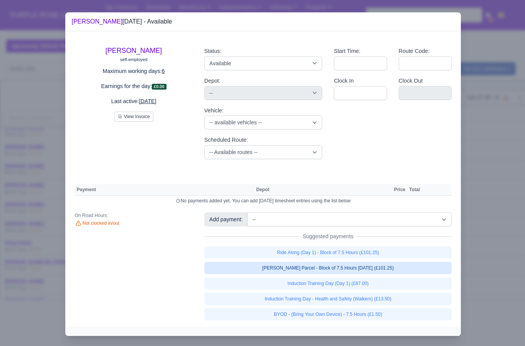
click at [363, 271] on link "[PERSON_NAME] Parcel - Block of 7.5 Hours [DATE] (£101.25)" at bounding box center [328, 268] width 248 height 12
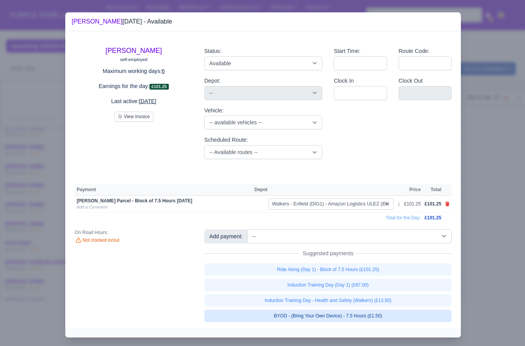
click at [354, 319] on link "BYOD - (Bring Your Own Device) - 7.5 Hours (£1.50)" at bounding box center [328, 316] width 248 height 12
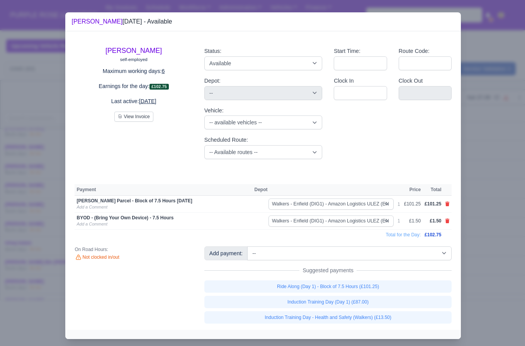
click at [474, 239] on div at bounding box center [262, 173] width 525 height 346
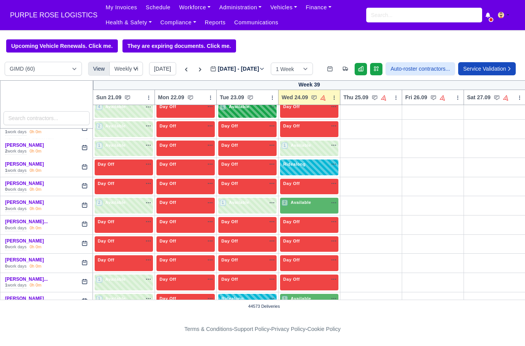
scroll to position [481, 0]
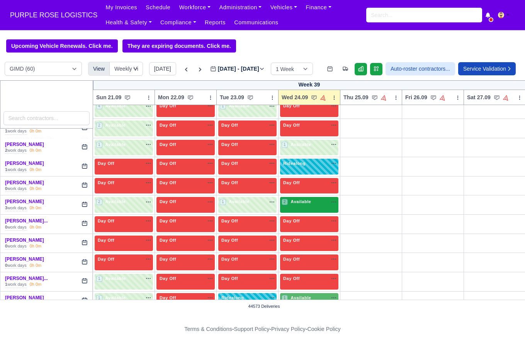
click at [299, 213] on div "2 Available" at bounding box center [309, 205] width 58 height 16
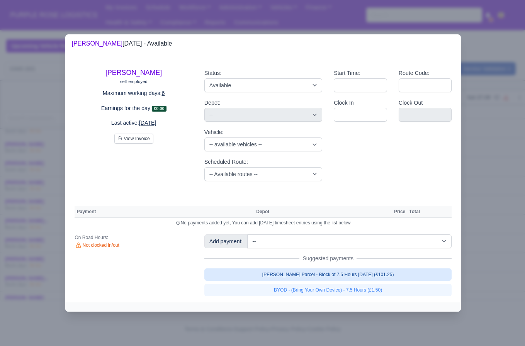
click at [353, 271] on link "[PERSON_NAME] Parcel - Block of 7.5 Hours [DATE] (£101.25)" at bounding box center [328, 275] width 248 height 12
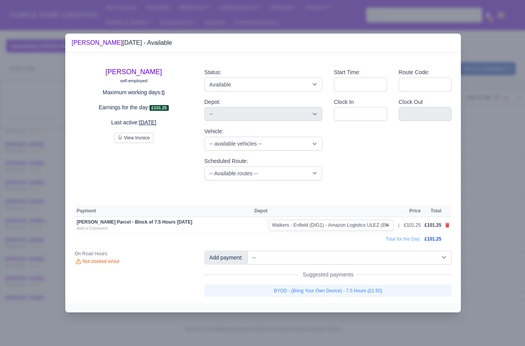
click at [337, 289] on link "BYOD - (Bring Your Own Device) - 7.5 Hours (£1.50)" at bounding box center [328, 291] width 248 height 12
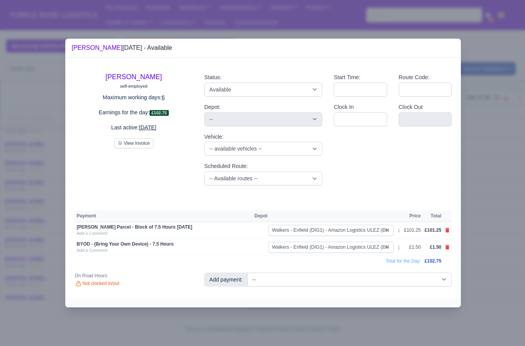
click at [496, 231] on div at bounding box center [262, 173] width 525 height 346
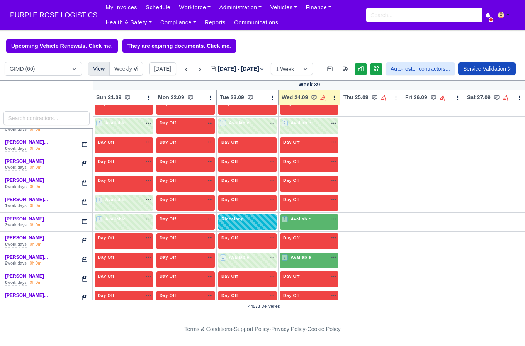
scroll to position [589, 0]
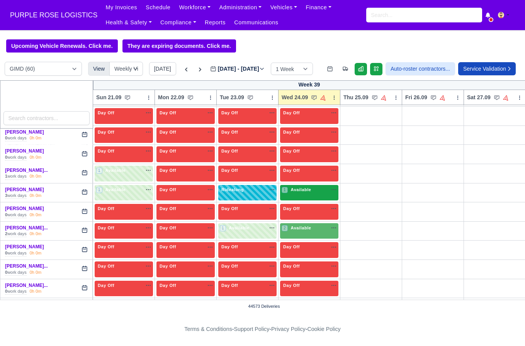
click at [302, 201] on div "1 Available" at bounding box center [309, 193] width 58 height 16
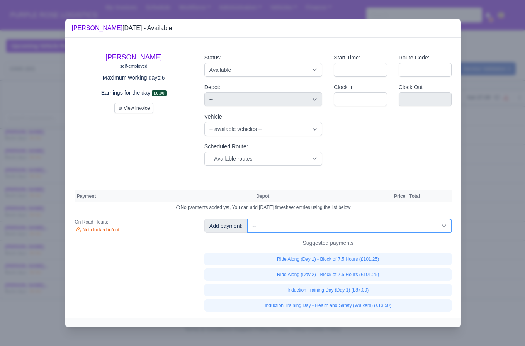
click at [348, 227] on select "-- Additional Hour Support (£14.50) Additional Hour Support (Walkers) (£13.50) …" at bounding box center [349, 226] width 204 height 14
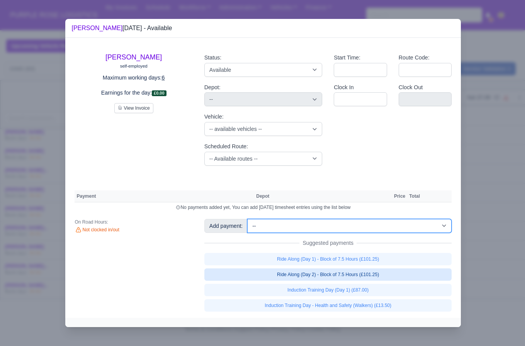
click at [249, 219] on select "-- Additional Hour Support (£14.50) Additional Hour Support (Walkers) (£13.50) …" at bounding box center [349, 226] width 204 height 14
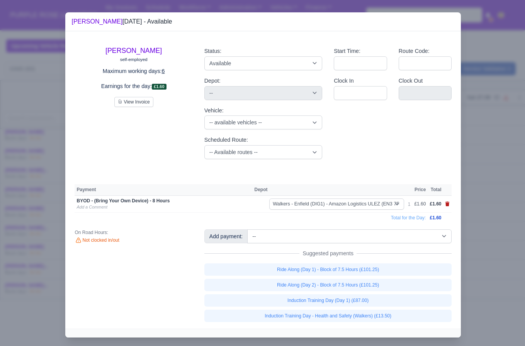
click at [448, 206] on icon at bounding box center [448, 204] width 4 height 5
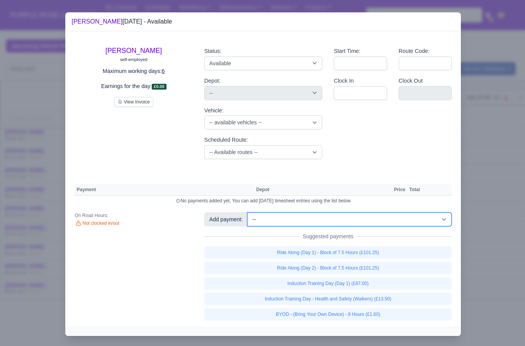
click at [342, 218] on select "-- Additional Hour Support (£14.50) Additional Hour Support (Walkers) (£13.50) …" at bounding box center [349, 220] width 204 height 14
click at [249, 213] on select "-- Additional Hour Support (£14.50) Additional Hour Support (Walkers) (£13.50) …" at bounding box center [349, 220] width 204 height 14
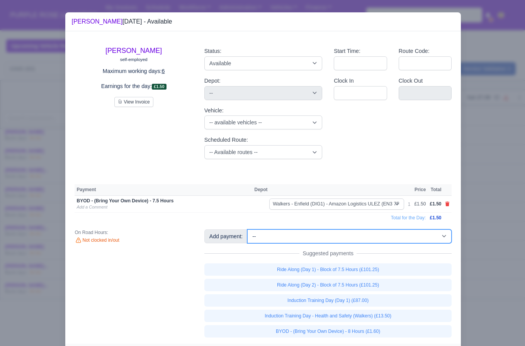
click at [315, 236] on select "-- Additional Hour Support (£14.50) Additional Hour Support (Walkers) (£13.50) …" at bounding box center [349, 237] width 204 height 14
click at [249, 230] on select "-- Additional Hour Support (£14.50) Additional Hour Support (Walkers) (£13.50) …" at bounding box center [349, 237] width 204 height 14
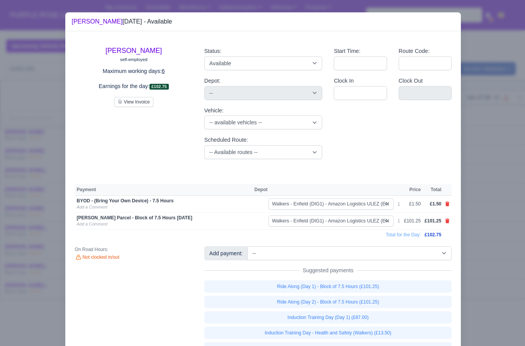
click at [497, 232] on div at bounding box center [262, 173] width 525 height 346
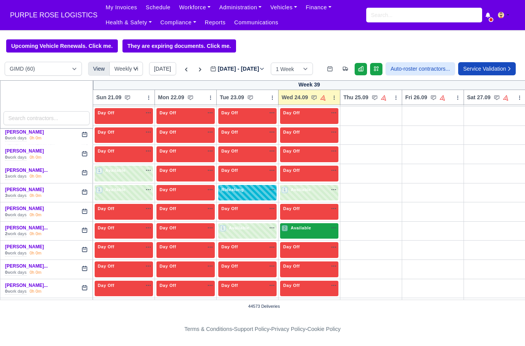
click at [307, 231] on span "Available" at bounding box center [302, 227] width 24 height 5
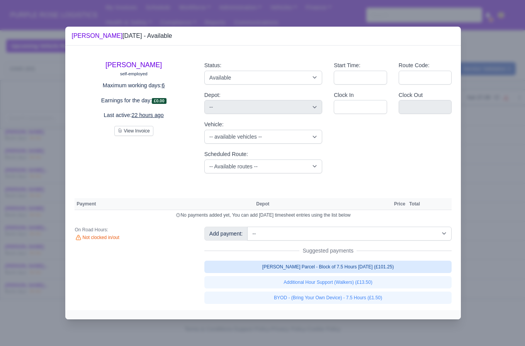
click at [330, 271] on link "[PERSON_NAME] Parcel - Block of 7.5 Hours [DATE] (£101.25)" at bounding box center [328, 267] width 248 height 12
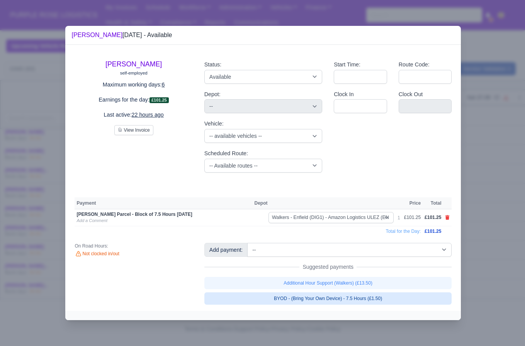
click at [317, 296] on link "BYOD - (Bring Your Own Device) - 7.5 Hours (£1.50)" at bounding box center [328, 299] width 248 height 12
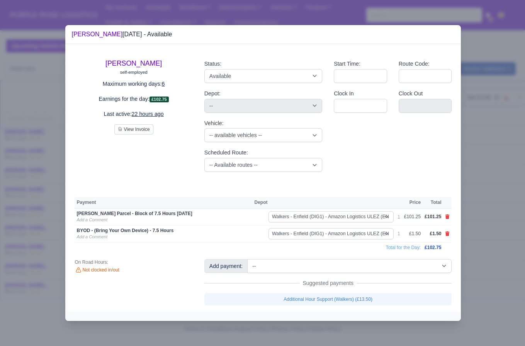
click at [494, 243] on div at bounding box center [262, 173] width 525 height 346
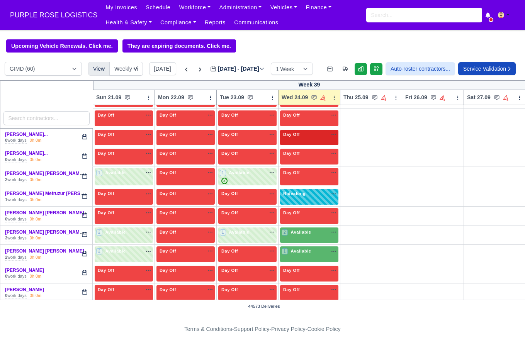
scroll to position [755, 0]
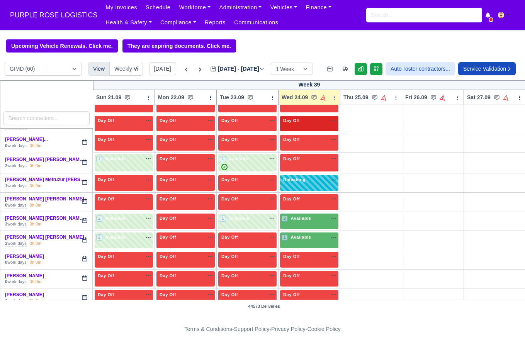
click at [298, 230] on div "2 Available" at bounding box center [309, 222] width 58 height 16
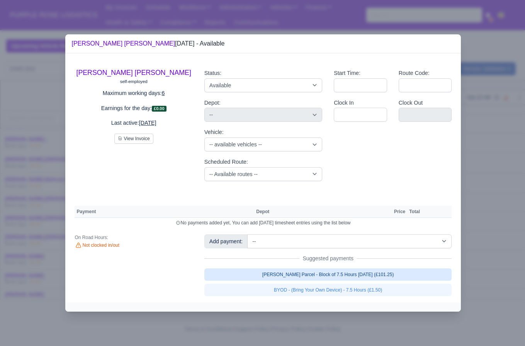
click at [353, 272] on link "[PERSON_NAME] Parcel - Block of 7.5 Hours [DATE] (£101.25)" at bounding box center [328, 275] width 248 height 12
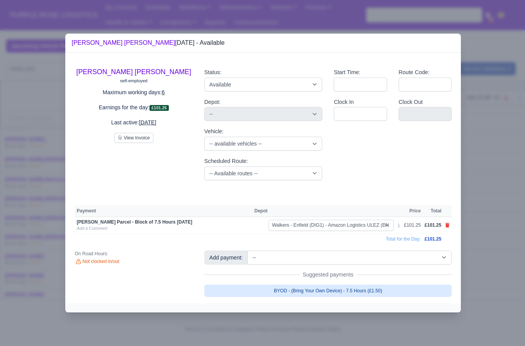
click at [326, 291] on link "BYOD - (Bring Your Own Device) - 7.5 Hours (£1.50)" at bounding box center [328, 291] width 248 height 12
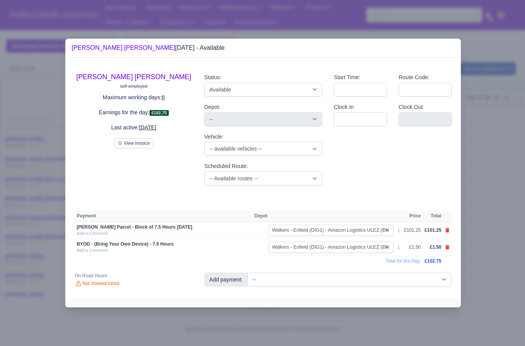
click at [488, 254] on div at bounding box center [262, 173] width 525 height 346
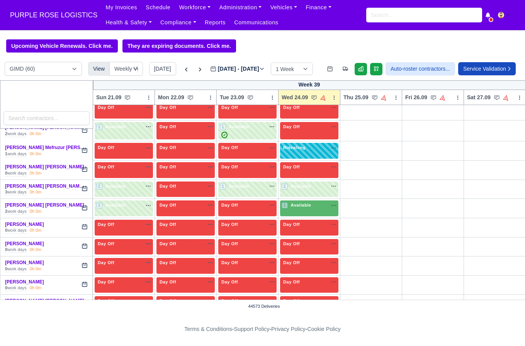
scroll to position [789, 0]
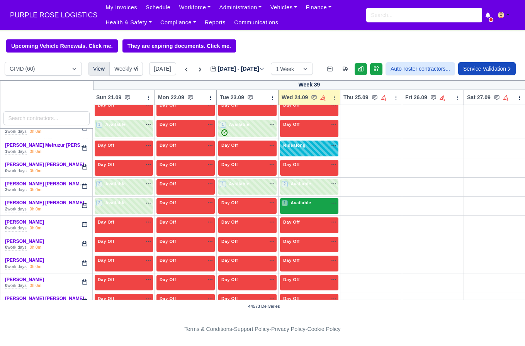
click at [296, 214] on div "1 Available" at bounding box center [309, 206] width 58 height 16
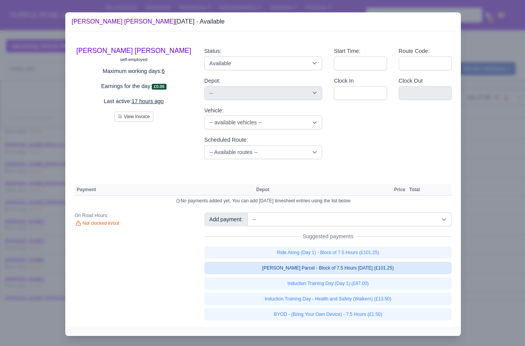
click at [331, 268] on link "[PERSON_NAME] Parcel - Block of 7.5 Hours [DATE] (£101.25)" at bounding box center [328, 268] width 248 height 12
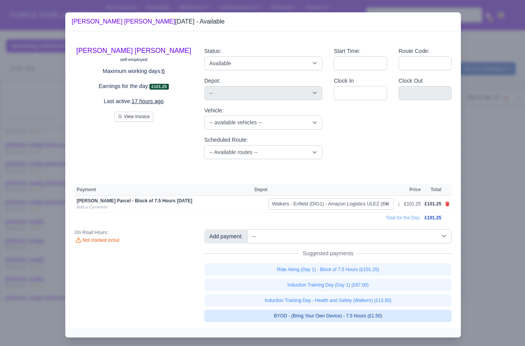
click at [337, 315] on link "BYOD - (Bring Your Own Device) - 7.5 Hours (£1.50)" at bounding box center [328, 316] width 248 height 12
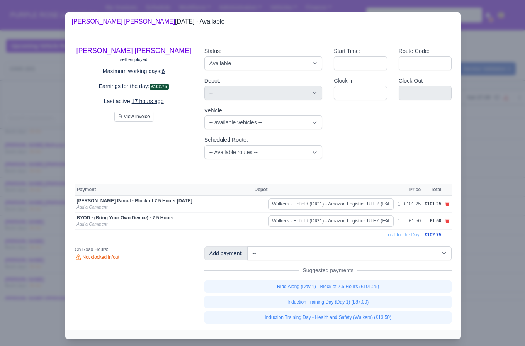
click at [487, 257] on div at bounding box center [262, 173] width 525 height 346
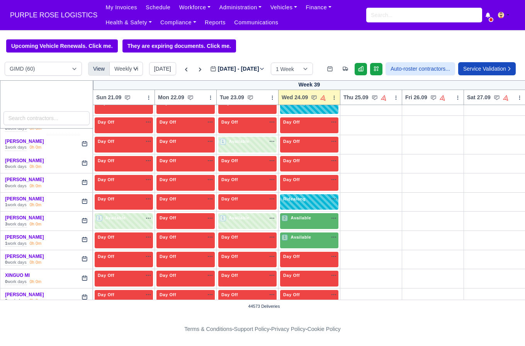
scroll to position [1075, 0]
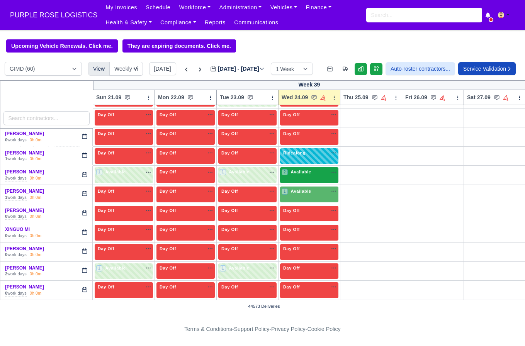
click at [312, 176] on div "2 Available na" at bounding box center [309, 173] width 55 height 8
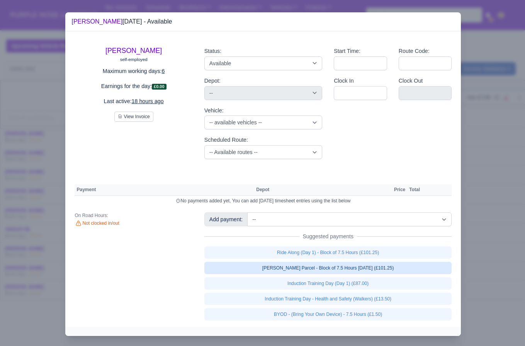
click at [346, 269] on link "[PERSON_NAME] Parcel - Block of 7.5 Hours [DATE] (£101.25)" at bounding box center [328, 268] width 248 height 12
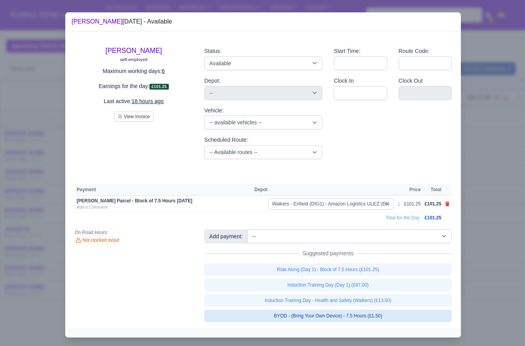
click at [345, 316] on link "BYOD - (Bring Your Own Device) - 7.5 Hours (£1.50)" at bounding box center [328, 316] width 248 height 12
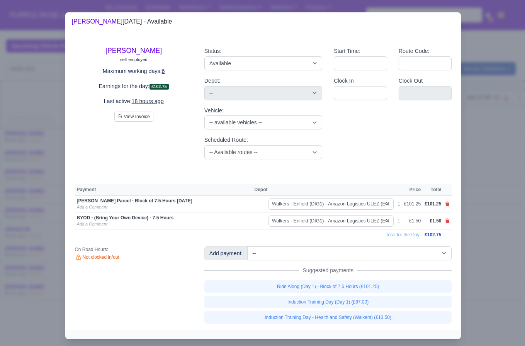
click at [474, 264] on div at bounding box center [262, 173] width 525 height 346
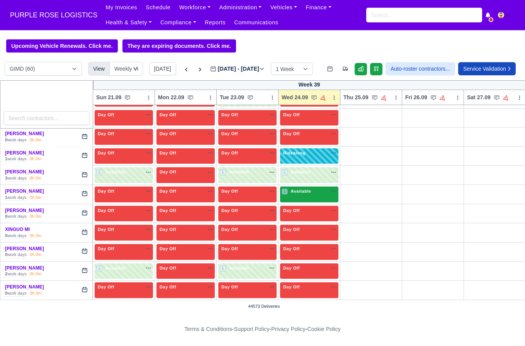
click at [311, 191] on span "Available" at bounding box center [302, 191] width 24 height 5
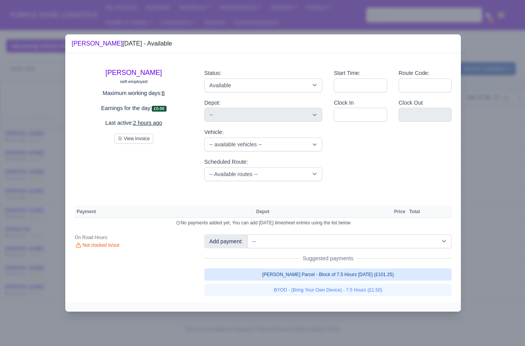
click at [367, 279] on link "[PERSON_NAME] Parcel - Block of 7.5 Hours [DATE] (£101.25)" at bounding box center [328, 275] width 248 height 12
click at [356, 281] on link "[PERSON_NAME] Parcel - Block of 7.5 Hours [DATE] (£101.25)" at bounding box center [328, 275] width 248 height 12
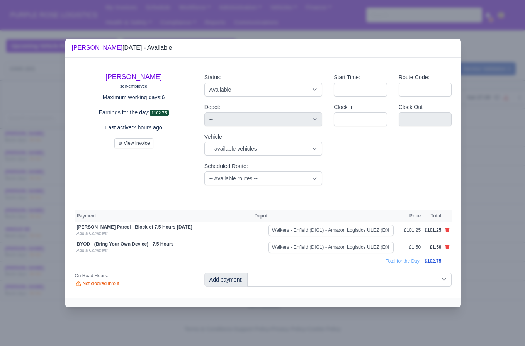
click at [479, 276] on div at bounding box center [262, 173] width 525 height 346
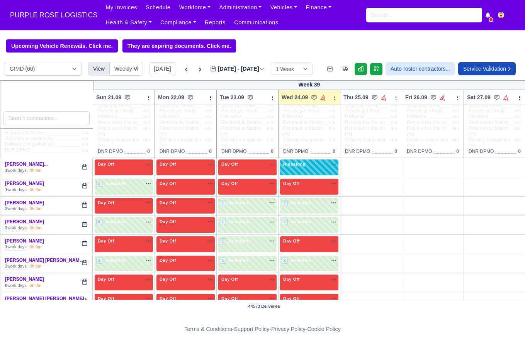
scroll to position [0, 0]
